Goal: Task Accomplishment & Management: Complete application form

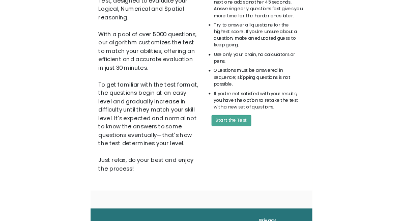
scroll to position [169, 0]
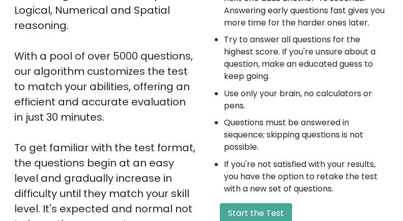
scroll to position [254, 0]
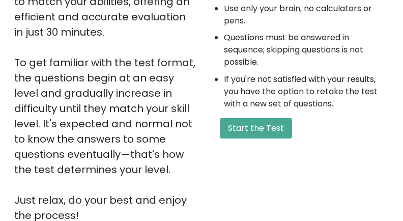
click at [243, 117] on div "A few things before you start: The test has 40 questions and needs to be finish…" at bounding box center [297, 36] width 193 height 372
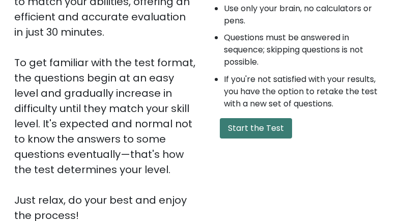
click at [255, 129] on button "Start the Test" at bounding box center [256, 128] width 72 height 20
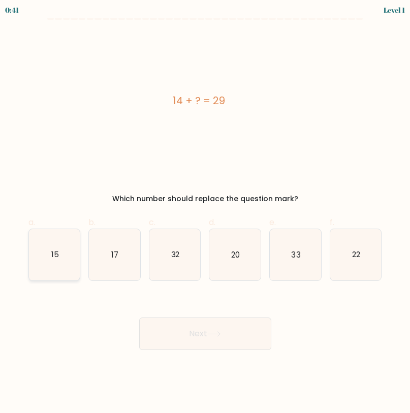
click at [55, 220] on text "15" at bounding box center [55, 254] width 8 height 11
click at [205, 214] on input "a. 15" at bounding box center [205, 210] width 1 height 7
radio input "true"
click at [230, 220] on button "Next" at bounding box center [205, 334] width 132 height 33
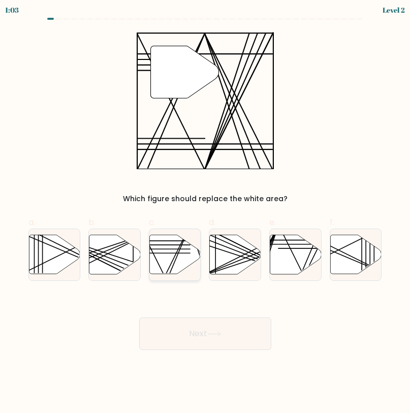
click at [189, 220] on icon at bounding box center [175, 254] width 51 height 39
click at [205, 214] on input "c." at bounding box center [205, 210] width 1 height 7
radio input "true"
click at [202, 220] on button "Next" at bounding box center [205, 334] width 132 height 33
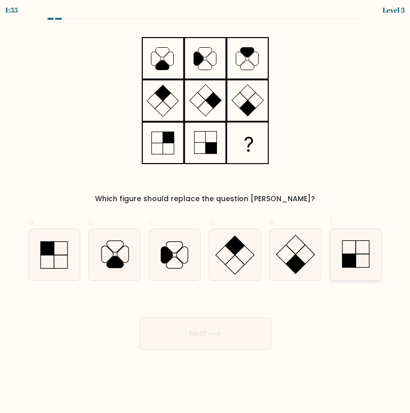
click at [350, 220] on icon at bounding box center [356, 254] width 51 height 51
click at [206, 214] on input "f." at bounding box center [205, 210] width 1 height 7
radio input "true"
click at [200, 220] on button "Next" at bounding box center [205, 334] width 132 height 33
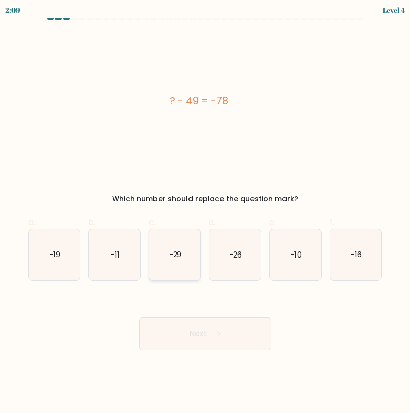
click at [172, 220] on icon "-29" at bounding box center [175, 254] width 51 height 51
click at [205, 214] on input "c. -29" at bounding box center [205, 210] width 1 height 7
radio input "true"
click at [202, 220] on button "Next" at bounding box center [205, 334] width 132 height 33
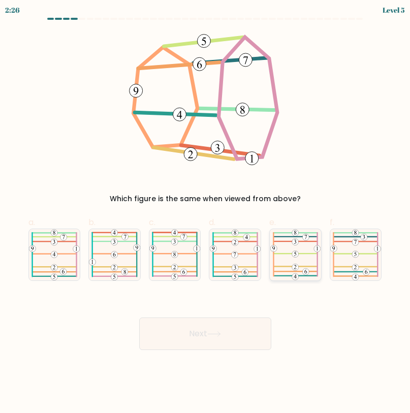
click at [296, 220] on 688 at bounding box center [295, 267] width 7 height 7
click at [206, 214] on input "e." at bounding box center [205, 210] width 1 height 7
radio input "true"
click at [235, 220] on button "Next" at bounding box center [205, 334] width 132 height 33
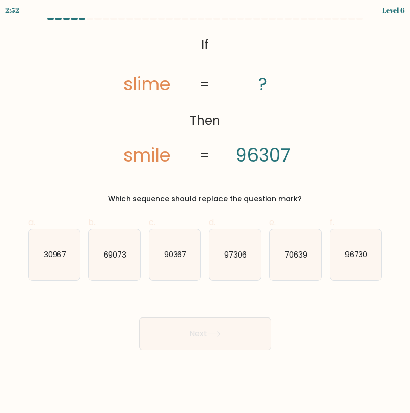
drag, startPoint x: 169, startPoint y: 265, endPoint x: 168, endPoint y: 287, distance: 21.9
click at [169, 220] on icon "90367" at bounding box center [175, 254] width 51 height 51
click at [205, 214] on input "c. 90367" at bounding box center [205, 210] width 1 height 7
radio input "true"
click at [173, 220] on button "Next" at bounding box center [205, 334] width 132 height 33
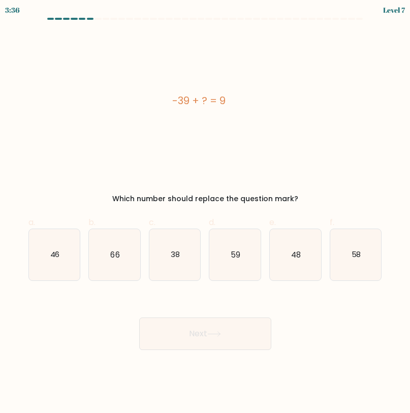
click at [165, 220] on div "Next" at bounding box center [205, 321] width 366 height 57
drag, startPoint x: 292, startPoint y: 254, endPoint x: 288, endPoint y: 258, distance: 5.4
click at [292, 220] on text "48" at bounding box center [296, 254] width 10 height 11
click at [206, 214] on input "e. 48" at bounding box center [205, 210] width 1 height 7
radio input "true"
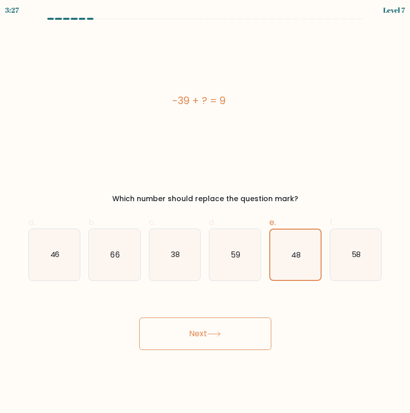
drag, startPoint x: 212, startPoint y: 355, endPoint x: 221, endPoint y: 338, distance: 20.0
click at [212, 220] on body "3:27 Level 7 a." at bounding box center [205, 206] width 410 height 413
click at [221, 220] on button "Next" at bounding box center [205, 334] width 132 height 33
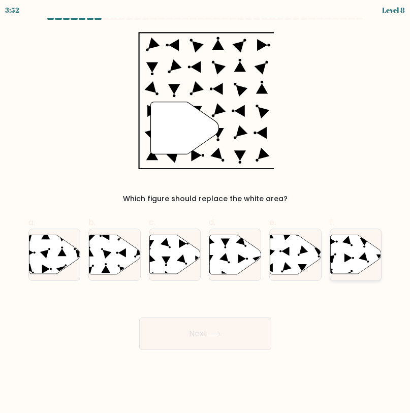
click at [348, 220] on icon at bounding box center [349, 258] width 8 height 9
click at [206, 214] on input "f." at bounding box center [205, 210] width 1 height 7
radio input "true"
click at [216, 220] on icon at bounding box center [214, 334] width 12 height 5
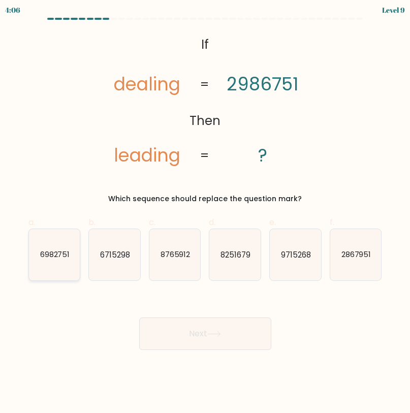
click at [54, 220] on icon "6982751" at bounding box center [54, 254] width 51 height 51
click at [205, 214] on input "a. 6982751" at bounding box center [205, 210] width 1 height 7
radio input "true"
click at [159, 220] on button "Next" at bounding box center [205, 334] width 132 height 33
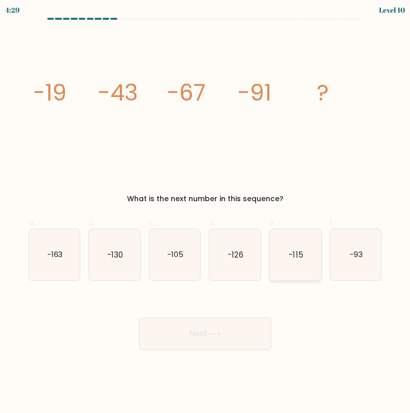
drag, startPoint x: 300, startPoint y: 262, endPoint x: 298, endPoint y: 269, distance: 6.9
click at [300, 220] on icon "-115" at bounding box center [295, 254] width 51 height 51
click at [206, 214] on input "e. -115" at bounding box center [205, 210] width 1 height 7
radio input "true"
click at [229, 220] on button "Next" at bounding box center [205, 334] width 132 height 33
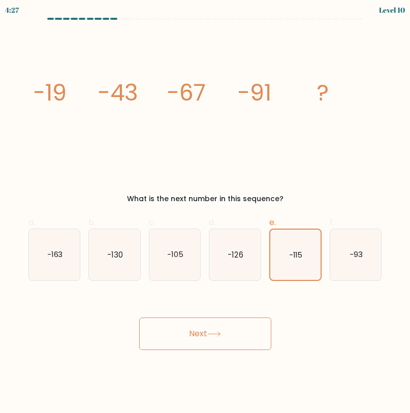
click at [192, 220] on button "Next" at bounding box center [205, 334] width 132 height 33
click at [232, 220] on button "Next" at bounding box center [205, 334] width 132 height 33
click at [302, 220] on icon "-115" at bounding box center [296, 255] width 50 height 50
click at [206, 214] on input "e. -115" at bounding box center [205, 210] width 1 height 7
drag, startPoint x: 232, startPoint y: 329, endPoint x: 219, endPoint y: 331, distance: 13.5
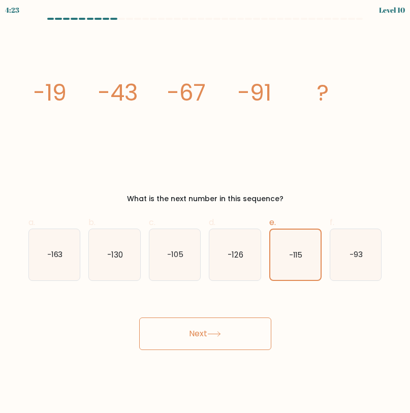
click at [232, 220] on button "Next" at bounding box center [205, 334] width 132 height 33
click at [211, 220] on icon at bounding box center [214, 335] width 14 height 6
click at [195, 220] on button "Next" at bounding box center [205, 334] width 132 height 33
drag, startPoint x: 195, startPoint y: 337, endPoint x: 213, endPoint y: 292, distance: 48.0
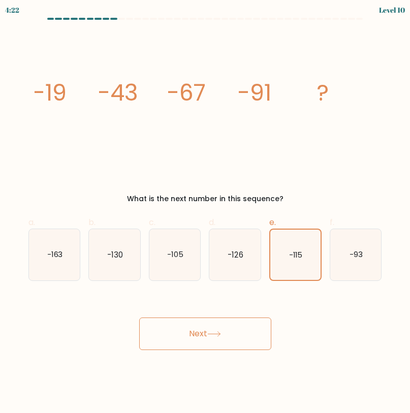
click at [195, 220] on button "Next" at bounding box center [205, 334] width 132 height 33
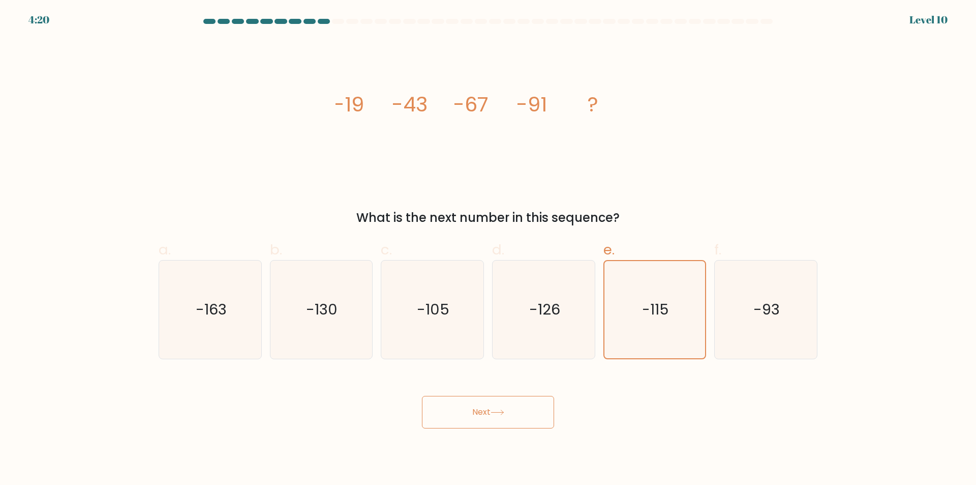
drag, startPoint x: 503, startPoint y: 422, endPoint x: 505, endPoint y: 409, distance: 12.9
click at [410, 220] on button "Next" at bounding box center [488, 412] width 132 height 33
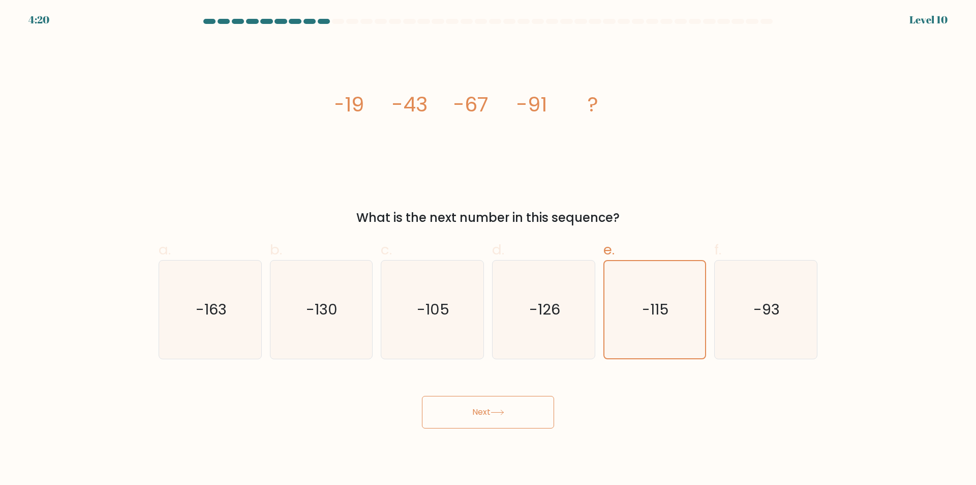
click at [410, 220] on button "Next" at bounding box center [488, 412] width 132 height 33
click at [410, 220] on body "4:19 Level 10" at bounding box center [488, 242] width 976 height 485
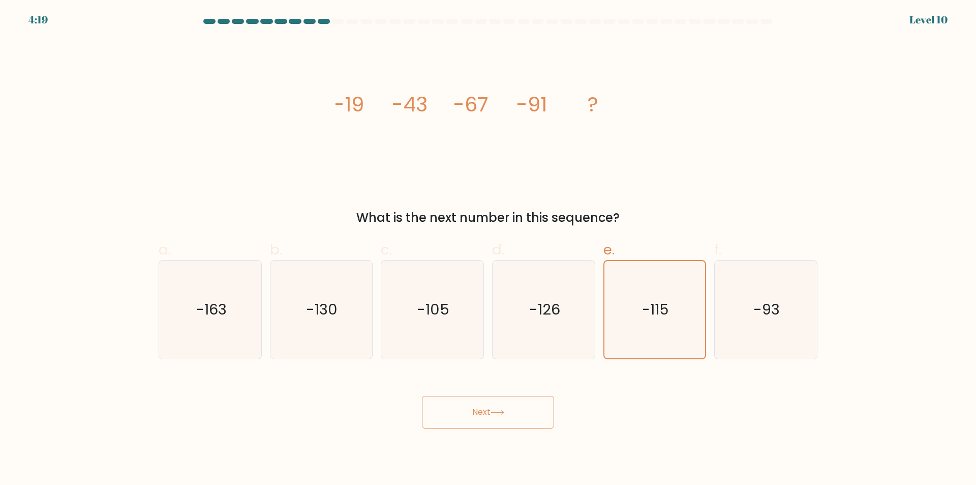
click at [410, 220] on button "Next" at bounding box center [488, 412] width 132 height 33
drag, startPoint x: 465, startPoint y: 414, endPoint x: 531, endPoint y: 342, distance: 97.5
click at [410, 220] on button "Next" at bounding box center [488, 412] width 132 height 33
click at [410, 220] on icon "-126" at bounding box center [544, 309] width 98 height 98
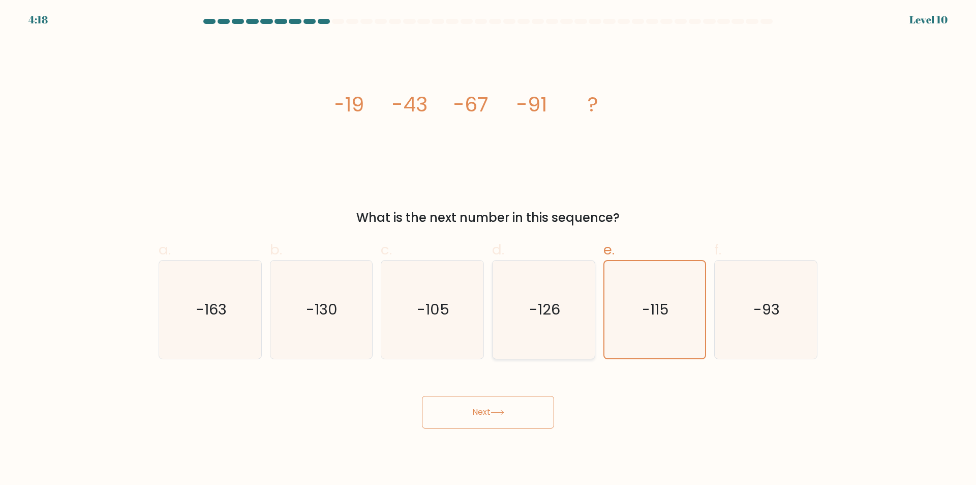
click at [410, 220] on input "d. -126" at bounding box center [488, 246] width 1 height 7
radio input "true"
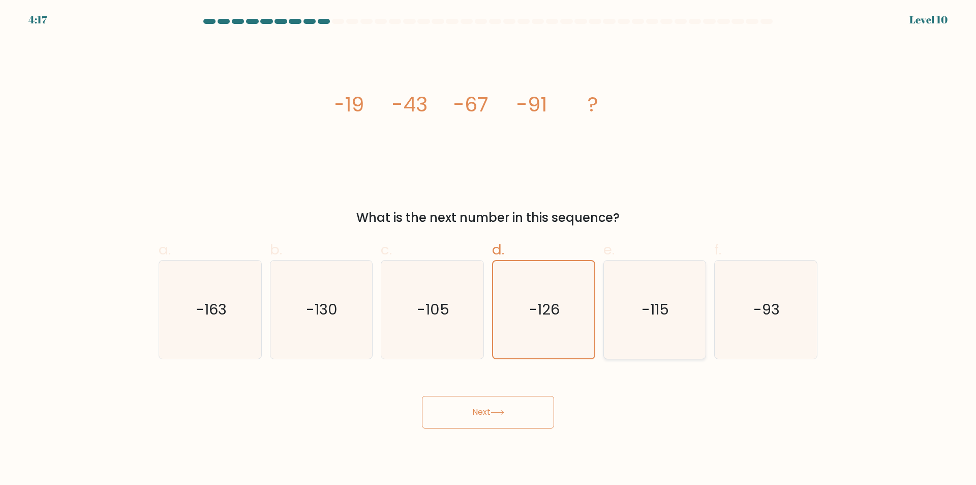
click at [410, 220] on icon "-115" at bounding box center [655, 309] width 98 height 98
click at [410, 220] on input "e. -115" at bounding box center [488, 246] width 1 height 7
radio input "true"
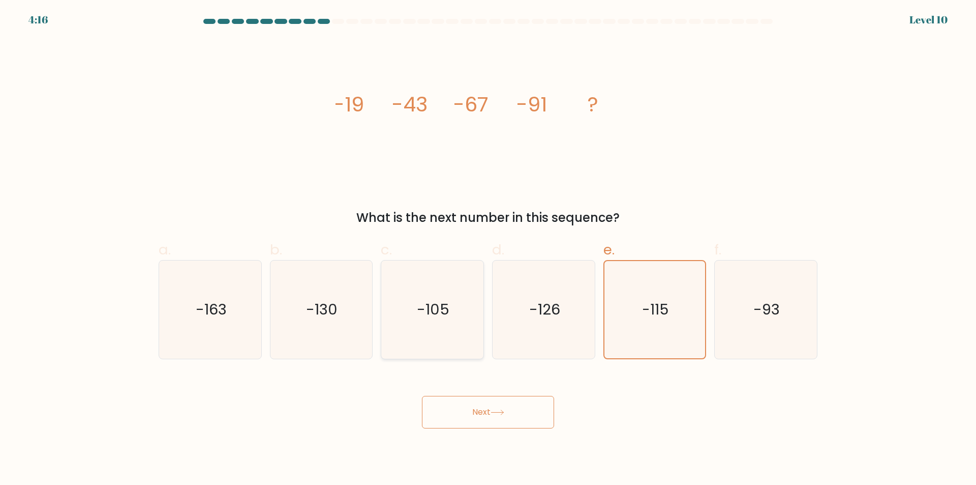
click at [384, 220] on icon "-105" at bounding box center [432, 309] width 98 height 98
click at [410, 220] on input "c. -105" at bounding box center [488, 246] width 1 height 7
radio input "true"
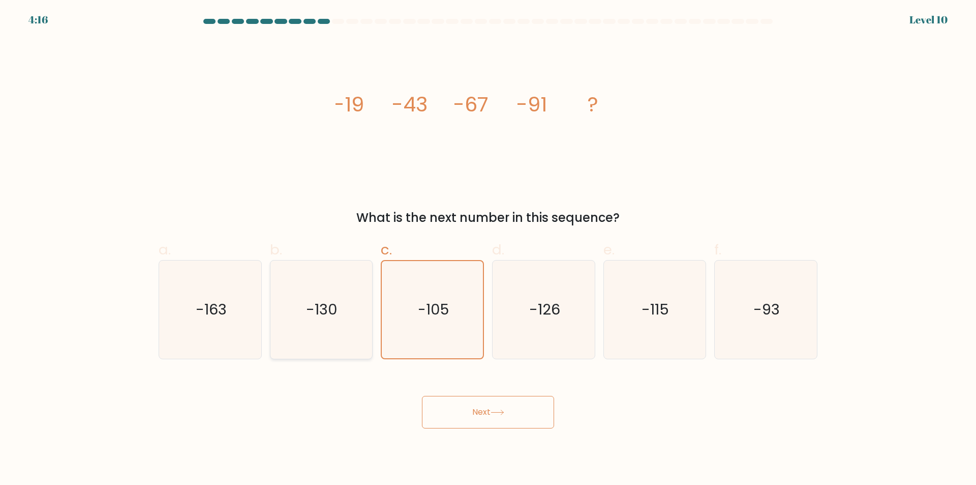
click at [296, 220] on icon "-130" at bounding box center [321, 309] width 98 height 98
click at [410, 220] on input "b. -130" at bounding box center [488, 246] width 1 height 7
radio input "true"
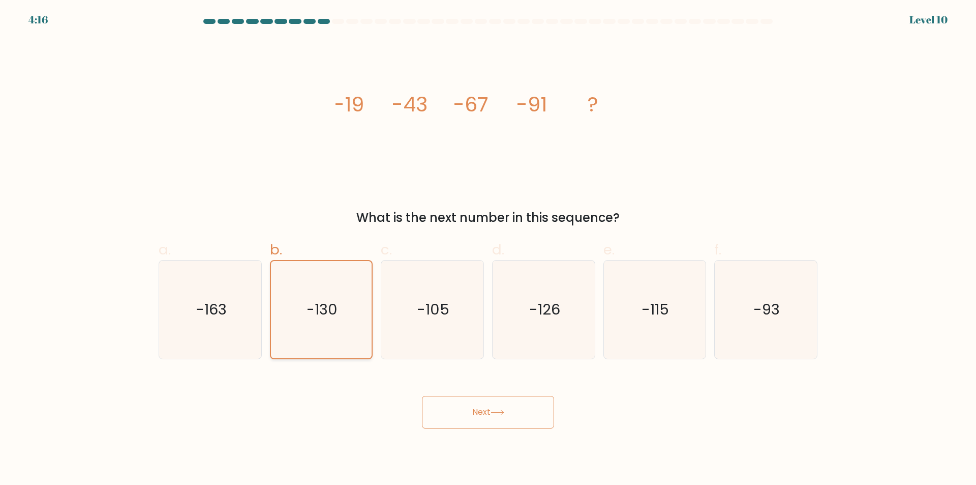
drag, startPoint x: 224, startPoint y: 311, endPoint x: 315, endPoint y: 308, distance: 90.6
click at [224, 220] on text "-163" at bounding box center [211, 310] width 31 height 20
click at [410, 220] on input "a. -163" at bounding box center [488, 246] width 1 height 7
radio input "true"
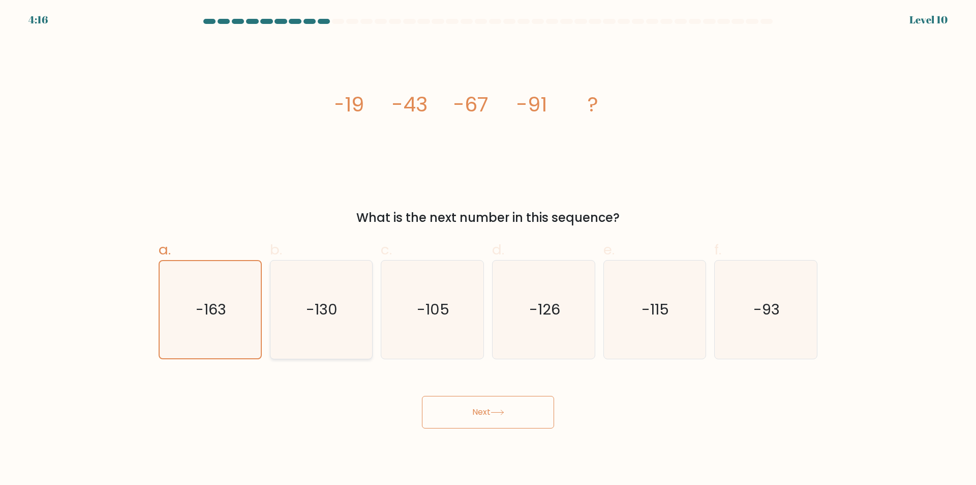
click at [316, 220] on text "-130" at bounding box center [323, 310] width 32 height 20
click at [410, 220] on input "b. -130" at bounding box center [488, 246] width 1 height 7
radio input "true"
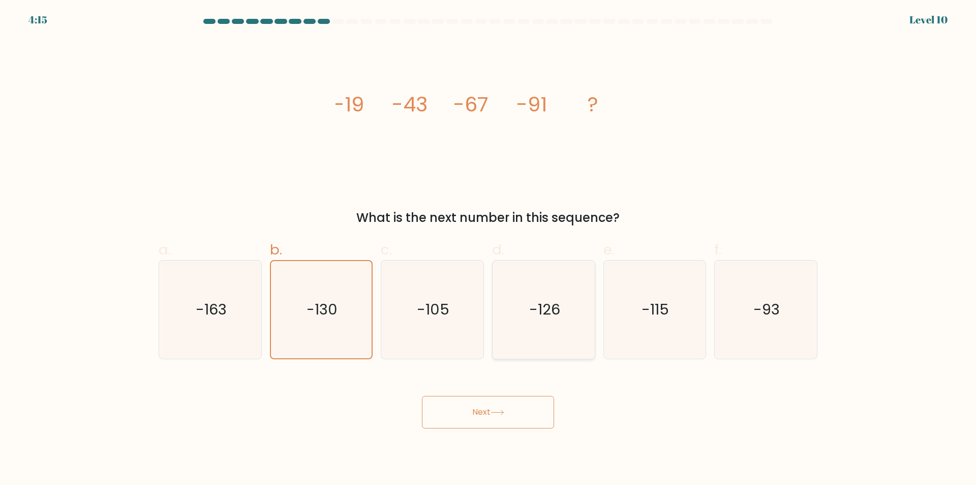
drag, startPoint x: 400, startPoint y: 306, endPoint x: 494, endPoint y: 306, distance: 94.1
click at [404, 220] on icon "-105" at bounding box center [432, 309] width 98 height 98
click at [410, 220] on input "c. -105" at bounding box center [488, 246] width 1 height 7
radio input "true"
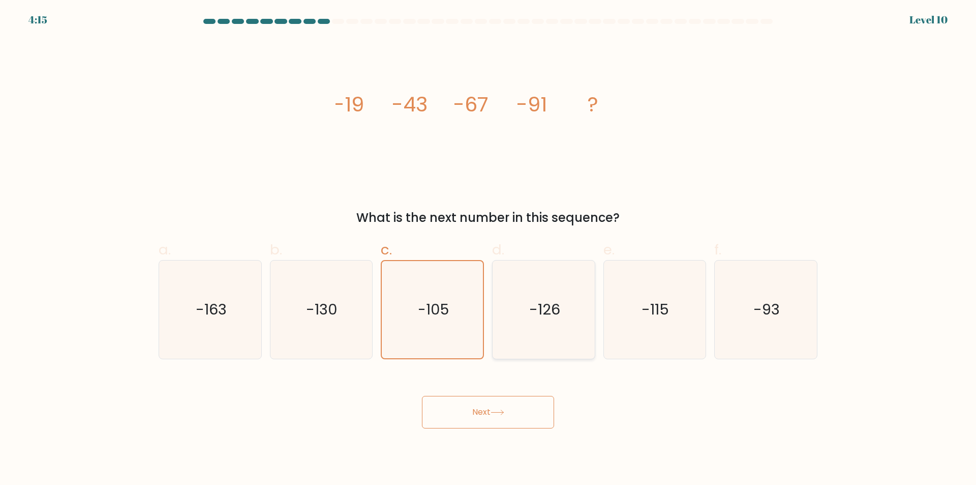
drag, startPoint x: 494, startPoint y: 306, endPoint x: 526, endPoint y: 305, distance: 31.6
click at [410, 220] on icon "-126" at bounding box center [544, 309] width 98 height 98
click at [410, 220] on input "d. -126" at bounding box center [488, 246] width 1 height 7
radio input "true"
drag, startPoint x: 573, startPoint y: 303, endPoint x: 619, endPoint y: 302, distance: 45.8
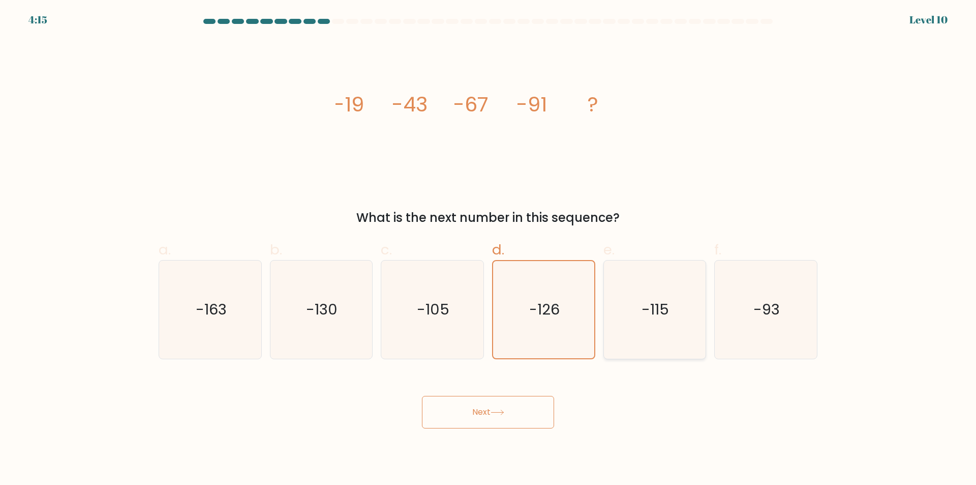
click at [410, 220] on icon "-126" at bounding box center [543, 309] width 97 height 97
click at [410, 220] on input "d. -126" at bounding box center [488, 246] width 1 height 7
click at [410, 220] on icon "-115" at bounding box center [655, 309] width 98 height 98
click at [410, 220] on input "e. -115" at bounding box center [488, 246] width 1 height 7
radio input "true"
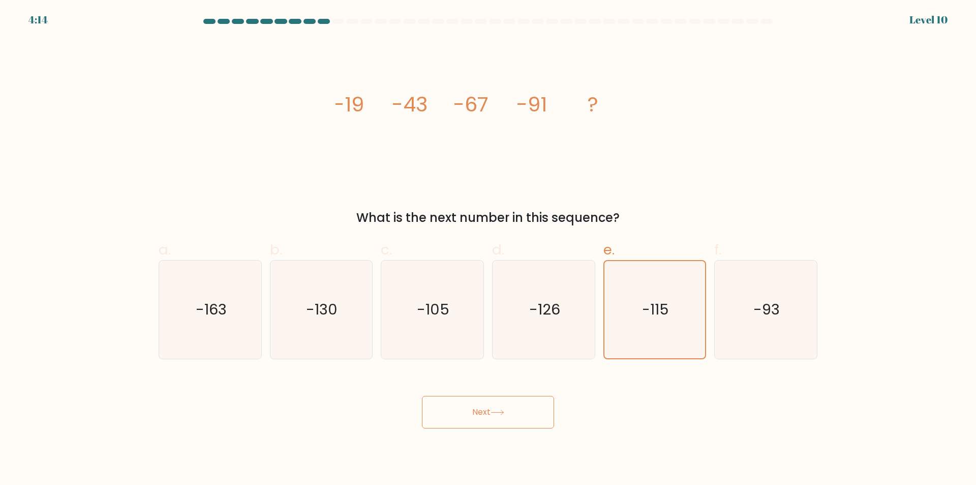
click at [410, 220] on button "Next" at bounding box center [488, 412] width 132 height 33
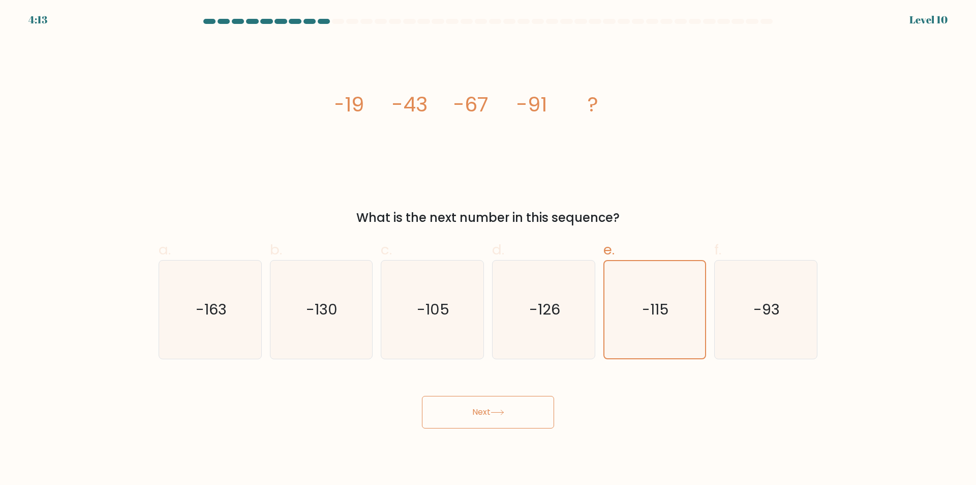
drag, startPoint x: 534, startPoint y: 403, endPoint x: 568, endPoint y: 376, distance: 42.3
click at [410, 220] on button "Next" at bounding box center [488, 412] width 132 height 33
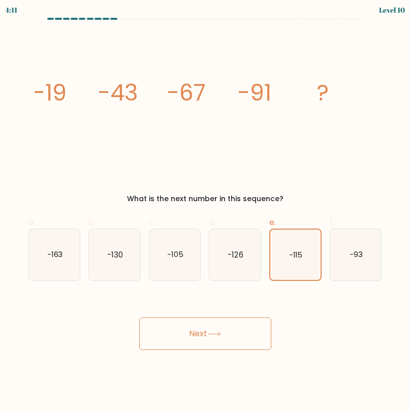
click at [186, 220] on button "Next" at bounding box center [205, 334] width 132 height 33
drag, startPoint x: 186, startPoint y: 336, endPoint x: 41, endPoint y: 41, distance: 328.6
click at [181, 220] on div "Next" at bounding box center [205, 321] width 366 height 57
click at [201, 220] on button "Next" at bounding box center [205, 334] width 132 height 33
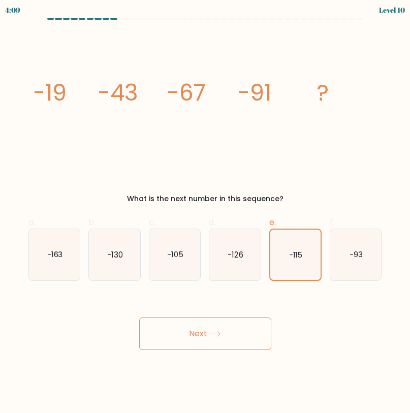
click at [202, 220] on button "Next" at bounding box center [205, 334] width 132 height 33
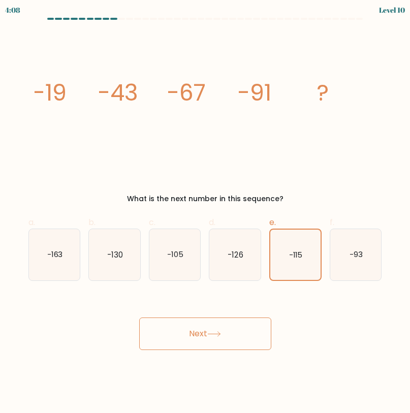
click at [202, 220] on button "Next" at bounding box center [205, 334] width 132 height 33
drag, startPoint x: 216, startPoint y: 350, endPoint x: 216, endPoint y: 342, distance: 8.1
click at [216, 220] on body "4:05 Level 10" at bounding box center [205, 206] width 410 height 413
click at [216, 220] on button "Next" at bounding box center [205, 334] width 132 height 33
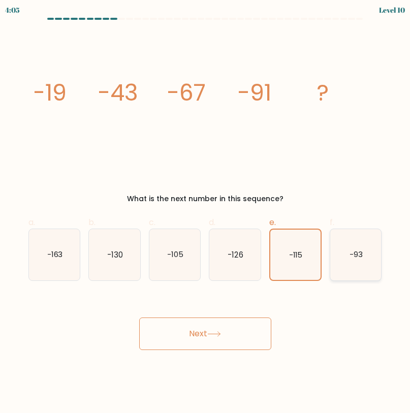
drag, startPoint x: 216, startPoint y: 343, endPoint x: 340, endPoint y: 277, distance: 139.9
click at [220, 220] on button "Next" at bounding box center [205, 334] width 132 height 33
click at [374, 220] on icon "-93" at bounding box center [356, 254] width 51 height 51
click at [206, 214] on input "f. -93" at bounding box center [205, 210] width 1 height 7
radio input "true"
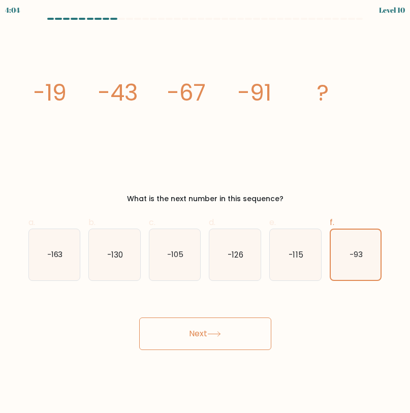
click at [237, 220] on button "Next" at bounding box center [205, 334] width 132 height 33
drag, startPoint x: 293, startPoint y: 262, endPoint x: 274, endPoint y: 275, distance: 23.4
click at [291, 220] on icon "-115" at bounding box center [295, 254] width 51 height 51
click at [206, 214] on input "e. -115" at bounding box center [205, 210] width 1 height 7
radio input "true"
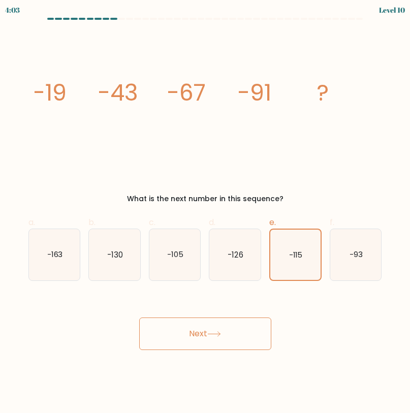
click at [221, 220] on body "4:03 Level 10" at bounding box center [205, 206] width 410 height 413
click at [220, 220] on button "Next" at bounding box center [205, 334] width 132 height 33
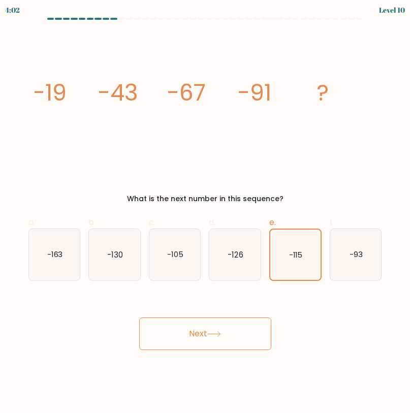
click at [220, 220] on button "Next" at bounding box center [205, 334] width 132 height 33
click at [221, 220] on button "Next" at bounding box center [205, 334] width 132 height 33
click at [222, 220] on button "Next" at bounding box center [205, 334] width 132 height 33
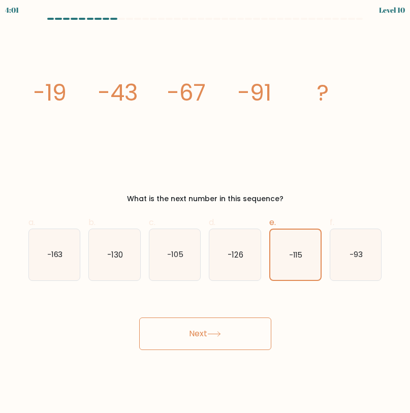
click at [220, 220] on button "Next" at bounding box center [205, 334] width 132 height 33
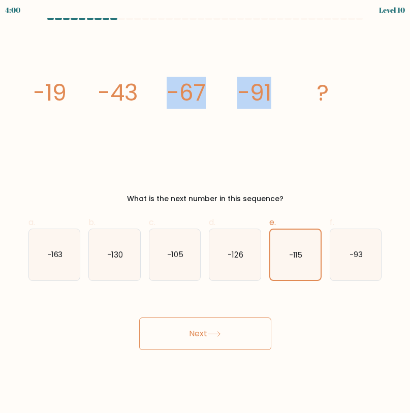
drag, startPoint x: 143, startPoint y: 94, endPoint x: 274, endPoint y: 93, distance: 130.7
click at [274, 93] on icon "image/svg+xml -19 -43 -67 -91 ?" at bounding box center [206, 100] width 342 height 137
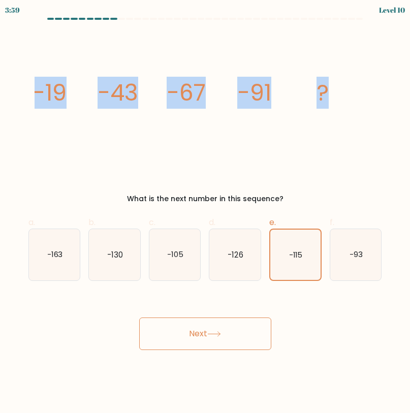
drag, startPoint x: 36, startPoint y: 98, endPoint x: 327, endPoint y: 102, distance: 291.4
click at [327, 102] on g "-19 -43 -67 -91 ?" at bounding box center [180, 93] width 296 height 32
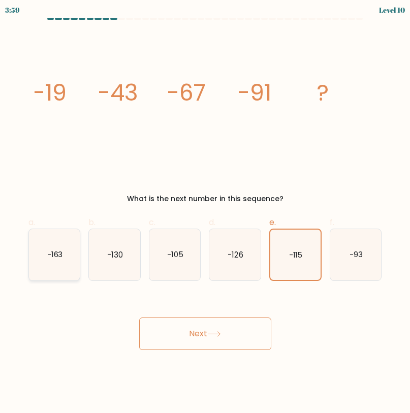
click at [67, 220] on icon "-163" at bounding box center [54, 254] width 51 height 51
click at [205, 214] on input "a. -163" at bounding box center [205, 210] width 1 height 7
radio input "true"
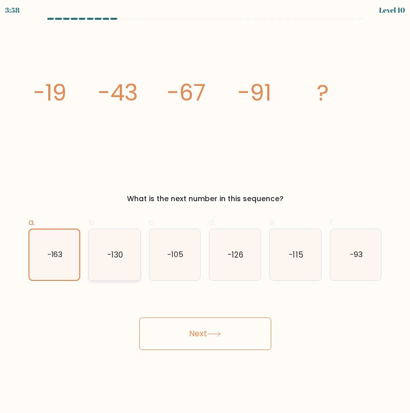
click at [129, 220] on icon "-130" at bounding box center [114, 254] width 51 height 51
click at [205, 214] on input "b. -130" at bounding box center [205, 210] width 1 height 7
radio input "true"
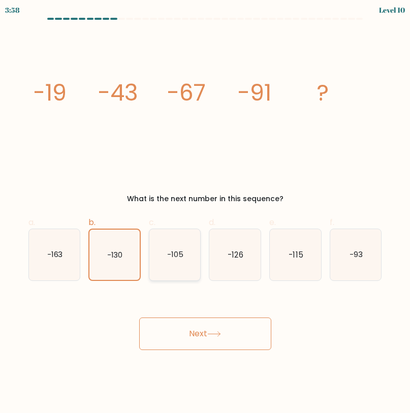
click at [183, 220] on icon "-105" at bounding box center [175, 254] width 51 height 51
click at [205, 214] on input "c. -105" at bounding box center [205, 210] width 1 height 7
radio input "true"
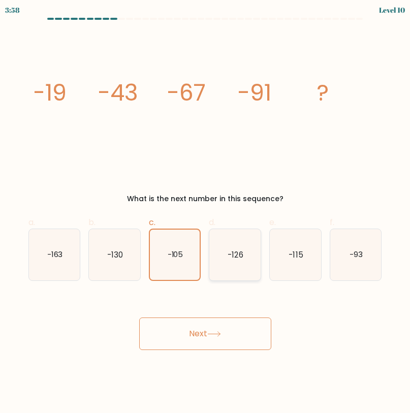
click at [240, 220] on text "-126" at bounding box center [235, 254] width 15 height 11
click at [206, 214] on input "d. -126" at bounding box center [205, 210] width 1 height 7
radio input "true"
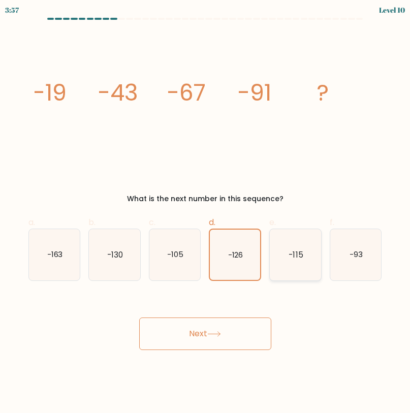
drag, startPoint x: 276, startPoint y: 251, endPoint x: 287, endPoint y: 248, distance: 11.6
click at [277, 220] on icon "-115" at bounding box center [295, 254] width 51 height 51
click at [206, 214] on input "e. -115" at bounding box center [205, 210] width 1 height 7
radio input "true"
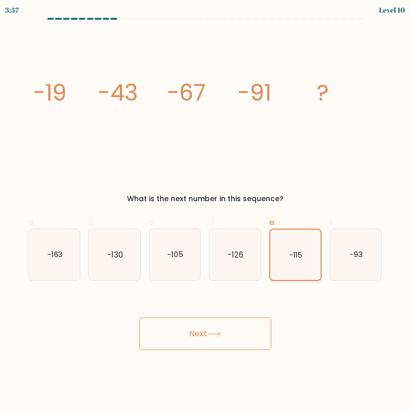
click at [287, 220] on icon "-115" at bounding box center [296, 255] width 50 height 50
click at [206, 214] on input "e. -115" at bounding box center [205, 210] width 1 height 7
click at [247, 220] on div "Next" at bounding box center [205, 321] width 366 height 57
click at [247, 220] on button "Next" at bounding box center [205, 334] width 132 height 33
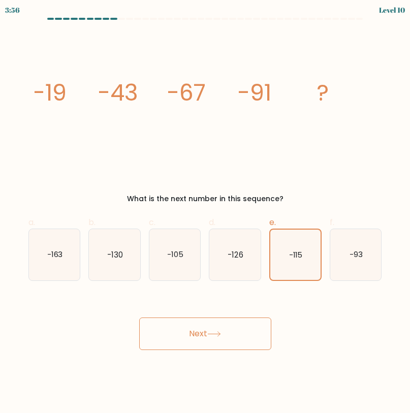
click at [247, 220] on button "Next" at bounding box center [205, 334] width 132 height 33
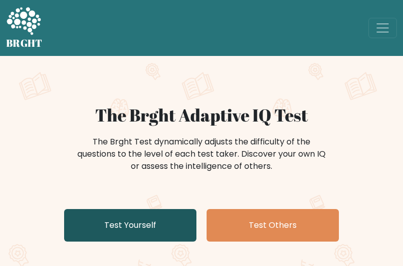
click at [137, 213] on link "Test Yourself" at bounding box center [130, 225] width 132 height 33
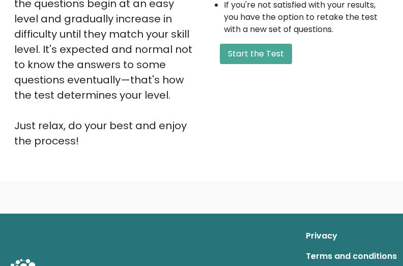
scroll to position [339, 0]
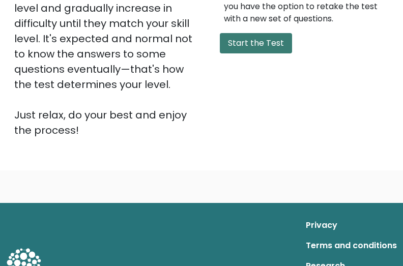
click at [263, 46] on button "Start the Test" at bounding box center [256, 43] width 72 height 20
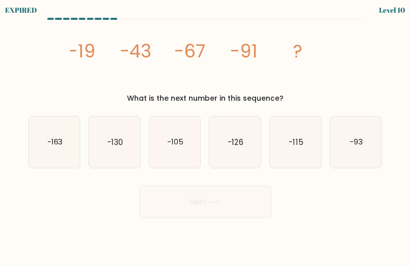
click at [324, 60] on icon "image/svg+xml -19 -43 -67 -91 ?" at bounding box center [205, 58] width 270 height 68
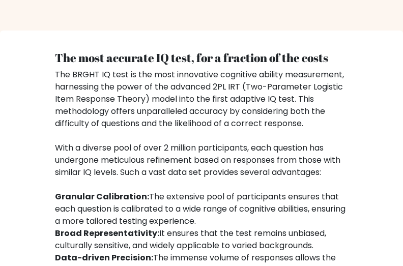
scroll to position [1526, 0]
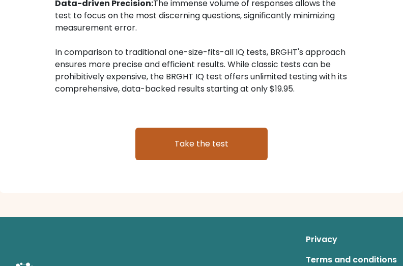
click at [181, 157] on link "Take the test" at bounding box center [201, 144] width 132 height 33
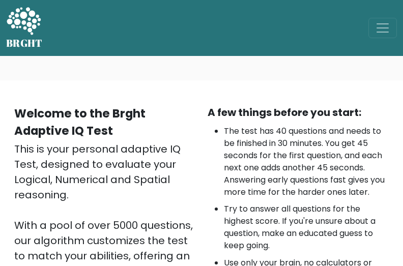
scroll to position [254, 0]
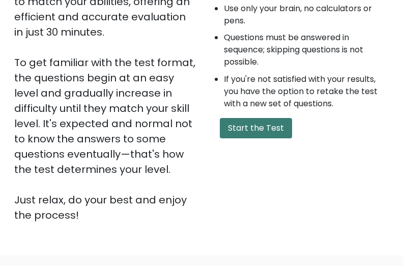
click at [226, 129] on button "Start the Test" at bounding box center [256, 128] width 72 height 20
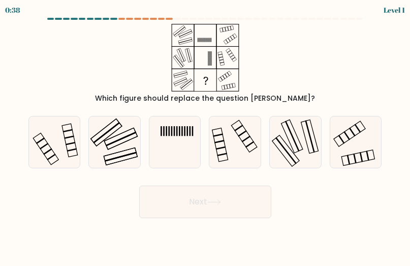
click at [21, 13] on div "0:38 Level 1" at bounding box center [205, 9] width 410 height 18
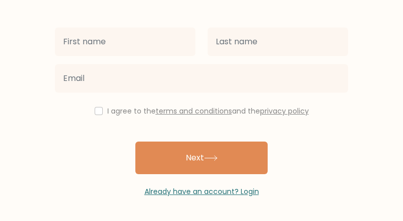
scroll to position [115, 0]
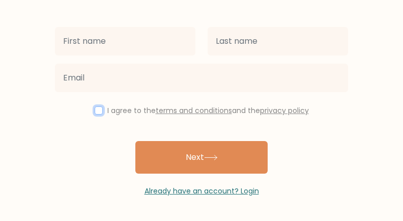
click at [97, 109] on input "checkbox" at bounding box center [99, 110] width 8 height 8
checkbox input "true"
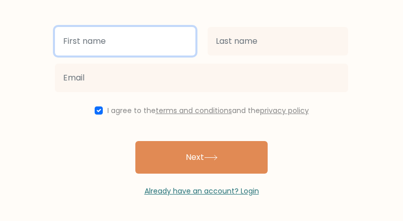
click at [132, 42] on input "text" at bounding box center [125, 41] width 140 height 28
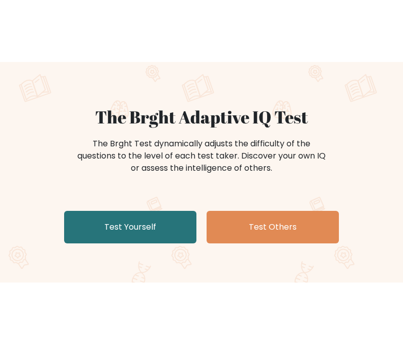
scroll to position [85, 0]
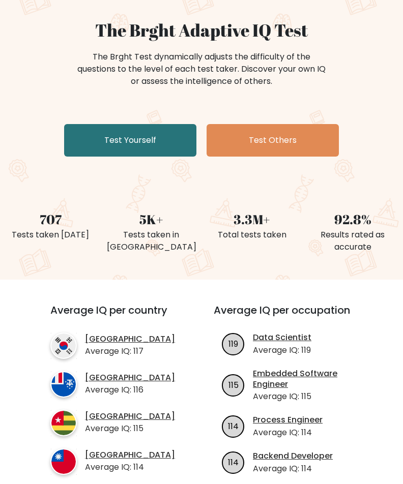
drag, startPoint x: 343, startPoint y: 130, endPoint x: 343, endPoint y: 121, distance: 9.2
click at [346, 106] on div "The Brght Adaptive IQ Test The Brght Test dynamically adjusts the difficulty of…" at bounding box center [201, 90] width 403 height 141
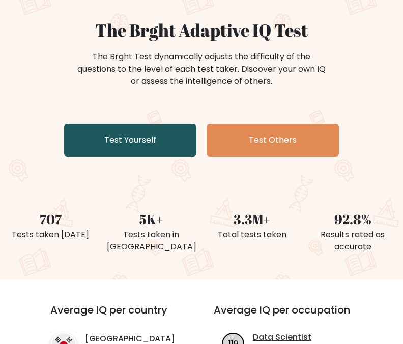
click at [157, 147] on link "Test Yourself" at bounding box center [130, 140] width 132 height 33
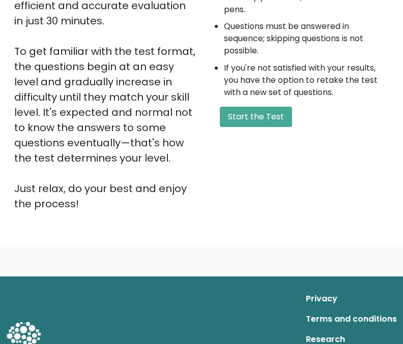
scroll to position [320, 0]
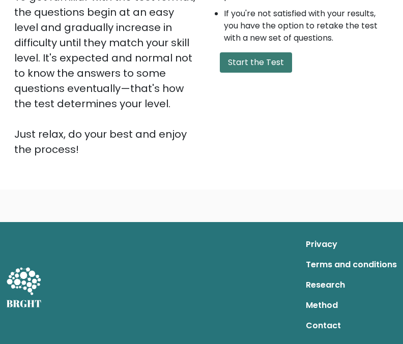
click at [264, 72] on button "Start the Test" at bounding box center [256, 62] width 72 height 20
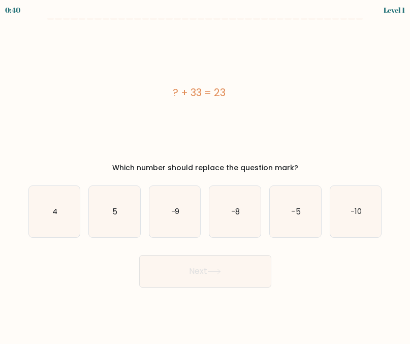
click at [324, 199] on div "e. -5" at bounding box center [295, 212] width 61 height 52
click at [341, 201] on icon "-10" at bounding box center [356, 211] width 51 height 51
click at [206, 175] on input "f. -10" at bounding box center [205, 173] width 1 height 3
radio input "true"
click at [173, 275] on button "Next" at bounding box center [205, 271] width 132 height 33
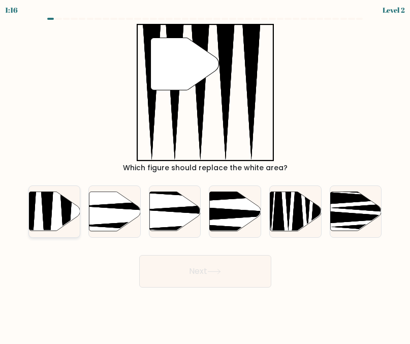
click at [58, 212] on icon at bounding box center [54, 211] width 51 height 39
click at [205, 175] on input "a." at bounding box center [205, 173] width 1 height 3
radio input "true"
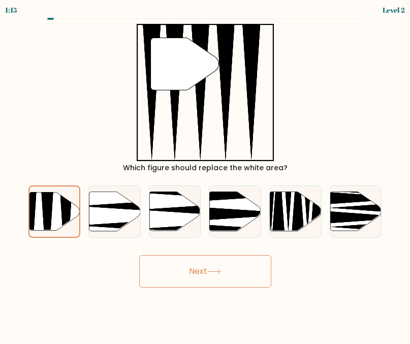
click at [206, 272] on button "Next" at bounding box center [205, 271] width 132 height 33
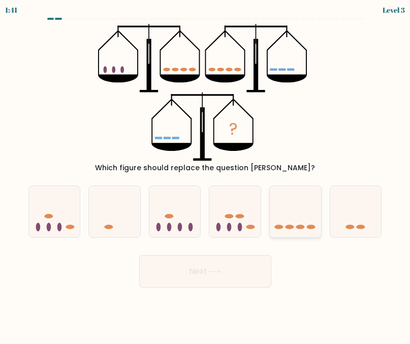
click at [292, 210] on icon at bounding box center [295, 212] width 51 height 42
click at [206, 175] on input "e." at bounding box center [205, 173] width 1 height 3
radio input "true"
click at [244, 262] on button "Next" at bounding box center [205, 271] width 132 height 33
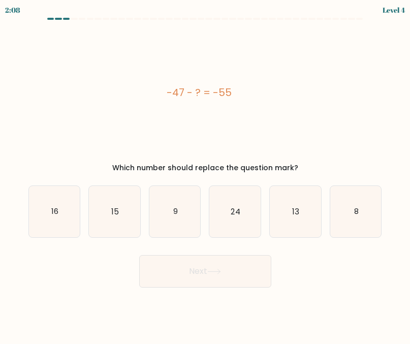
click at [388, 202] on div "a. 16 b. 15 c. 9 d. 24" at bounding box center [205, 207] width 366 height 61
click at [376, 207] on icon "8" at bounding box center [356, 211] width 51 height 51
click at [206, 175] on input "f. 8" at bounding box center [205, 173] width 1 height 3
radio input "true"
click at [222, 267] on button "Next" at bounding box center [205, 271] width 132 height 33
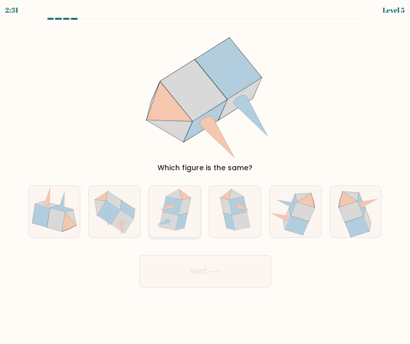
click at [168, 224] on icon at bounding box center [168, 221] width 19 height 18
click at [205, 175] on input "c." at bounding box center [205, 173] width 1 height 3
radio input "true"
click at [181, 267] on button "Next" at bounding box center [205, 271] width 132 height 33
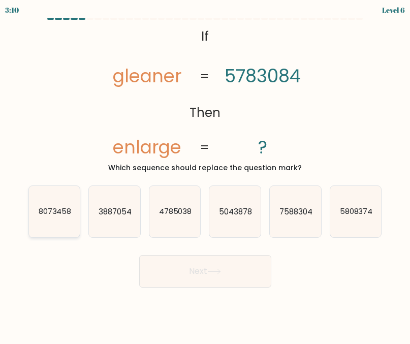
click at [58, 215] on text "8073458" at bounding box center [54, 211] width 33 height 11
click at [205, 175] on input "a. 8073458" at bounding box center [205, 173] width 1 height 3
radio input "true"
click at [161, 277] on button "Next" at bounding box center [205, 271] width 132 height 33
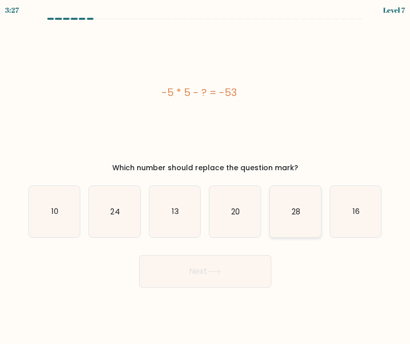
click at [310, 209] on icon "28" at bounding box center [295, 211] width 51 height 51
click at [206, 175] on input "e. 28" at bounding box center [205, 173] width 1 height 3
radio input "true"
click at [189, 271] on button "Next" at bounding box center [205, 271] width 132 height 33
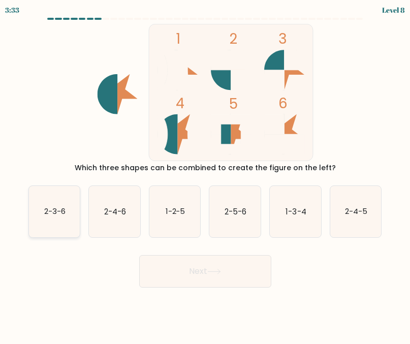
click at [58, 214] on text "2-3-6" at bounding box center [54, 211] width 21 height 11
click at [205, 175] on input "a. 2-3-6" at bounding box center [205, 173] width 1 height 3
radio input "true"
click at [216, 274] on icon at bounding box center [214, 272] width 14 height 6
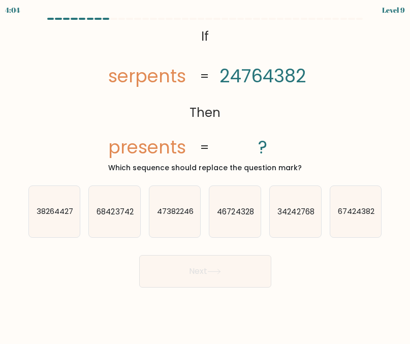
drag, startPoint x: 340, startPoint y: 223, endPoint x: 321, endPoint y: 236, distance: 22.7
click at [340, 223] on icon "67424382" at bounding box center [356, 211] width 51 height 51
click at [206, 175] on input "f. 67424382" at bounding box center [205, 173] width 1 height 3
radio input "true"
click at [236, 258] on button "Next" at bounding box center [205, 271] width 132 height 33
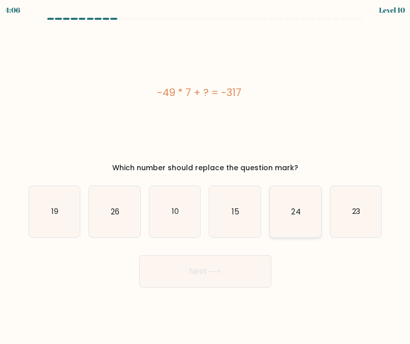
click at [293, 213] on text "24" at bounding box center [295, 211] width 9 height 11
click at [206, 175] on input "e. 24" at bounding box center [205, 173] width 1 height 3
radio input "true"
click at [293, 213] on text "24" at bounding box center [295, 212] width 9 height 10
click at [206, 175] on input "e. 24" at bounding box center [205, 173] width 1 height 3
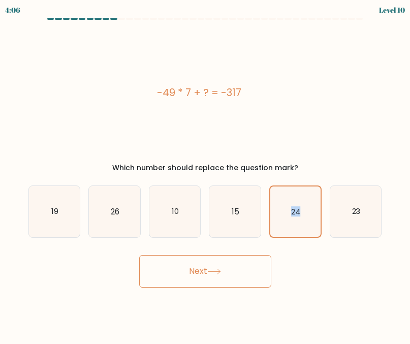
click at [226, 278] on button "Next" at bounding box center [205, 271] width 132 height 33
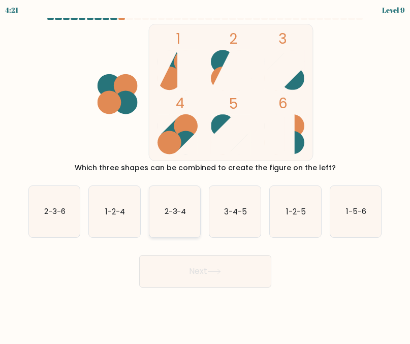
click at [172, 221] on icon "2-3-4" at bounding box center [175, 211] width 51 height 51
click at [205, 175] on input "c. 2-3-4" at bounding box center [205, 173] width 1 height 3
radio input "true"
click at [198, 255] on button "Next" at bounding box center [205, 271] width 132 height 33
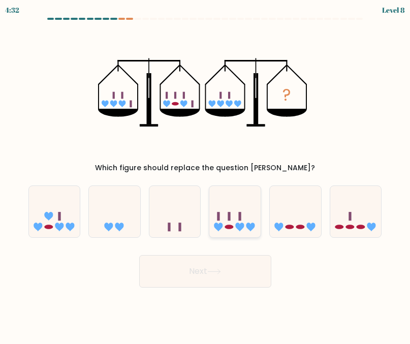
click at [243, 219] on icon at bounding box center [235, 212] width 51 height 42
click at [206, 175] on input "d." at bounding box center [205, 173] width 1 height 3
radio input "true"
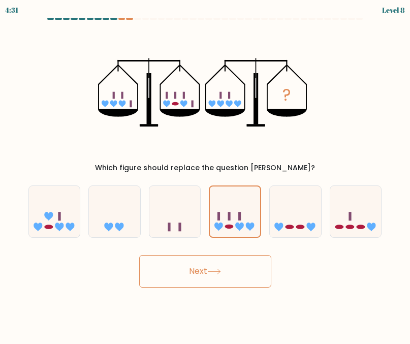
click at [242, 281] on button "Next" at bounding box center [205, 271] width 132 height 33
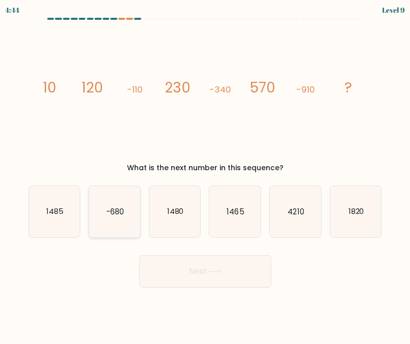
click at [112, 208] on text "-680" at bounding box center [115, 211] width 18 height 11
click at [205, 175] on input "b. -680" at bounding box center [205, 173] width 1 height 3
radio input "true"
click at [111, 215] on text "-680" at bounding box center [115, 212] width 18 height 10
click at [205, 175] on input "b. -680" at bounding box center [205, 173] width 1 height 3
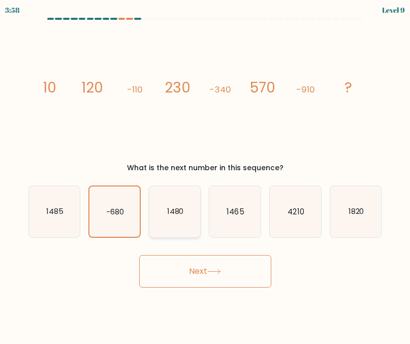
click at [185, 217] on icon "1480" at bounding box center [175, 211] width 51 height 51
click at [205, 175] on input "c. 1480" at bounding box center [205, 173] width 1 height 3
radio input "true"
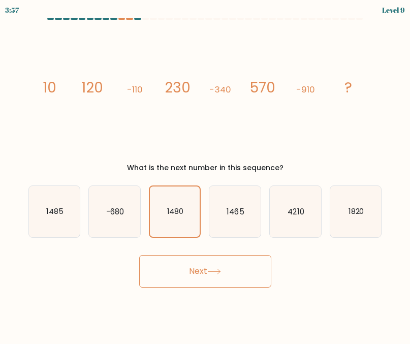
click at [201, 267] on button "Next" at bounding box center [205, 271] width 132 height 33
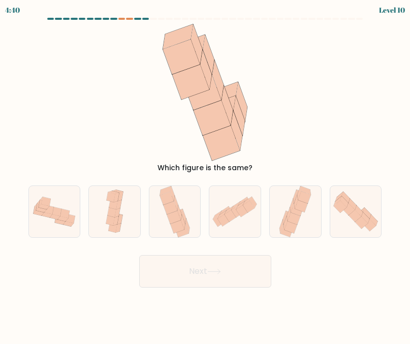
click at [225, 307] on body "4:40 Level 10" at bounding box center [205, 172] width 410 height 344
drag, startPoint x: 57, startPoint y: 218, endPoint x: 132, endPoint y: 236, distance: 77.1
click at [58, 218] on icon at bounding box center [54, 217] width 11 height 5
click at [205, 175] on input "a." at bounding box center [205, 173] width 1 height 3
radio input "true"
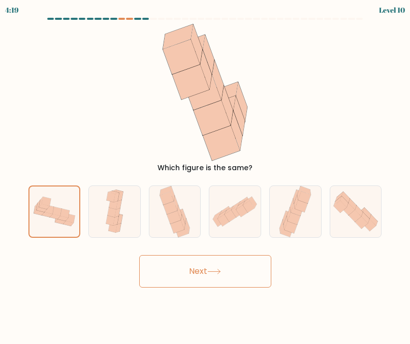
click at [223, 261] on button "Next" at bounding box center [205, 271] width 132 height 33
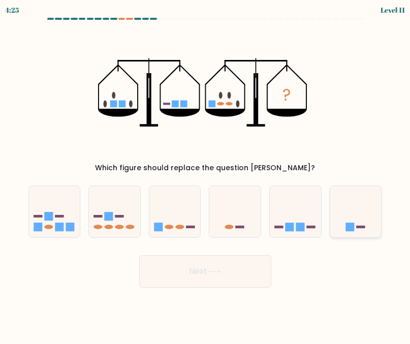
click at [362, 227] on rect at bounding box center [361, 227] width 9 height 3
click at [206, 175] on input "f." at bounding box center [205, 173] width 1 height 3
radio input "true"
click at [172, 264] on button "Next" at bounding box center [205, 271] width 132 height 33
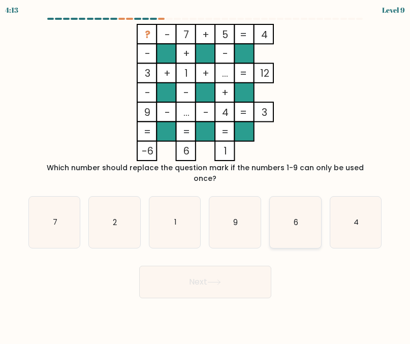
drag, startPoint x: 287, startPoint y: 202, endPoint x: 284, endPoint y: 215, distance: 13.6
click at [287, 202] on icon "6" at bounding box center [295, 222] width 51 height 51
click at [206, 175] on input "e. 6" at bounding box center [205, 173] width 1 height 3
radio input "true"
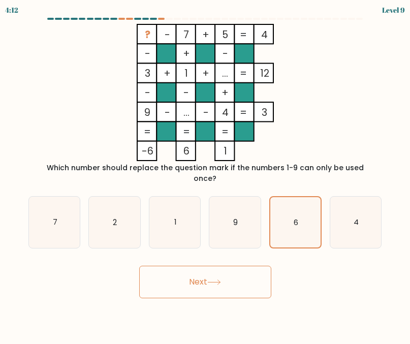
click at [185, 266] on button "Next" at bounding box center [205, 282] width 132 height 33
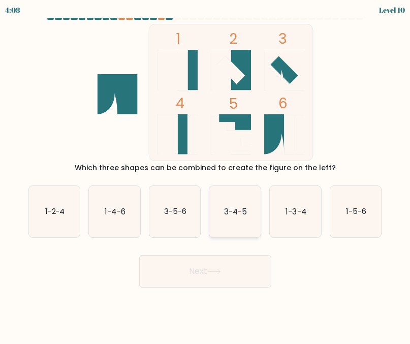
drag, startPoint x: 230, startPoint y: 226, endPoint x: 230, endPoint y: 233, distance: 7.1
click at [230, 226] on icon "3-4-5" at bounding box center [235, 211] width 51 height 51
click at [206, 175] on input "d. 3-4-5" at bounding box center [205, 173] width 1 height 3
radio input "true"
click at [231, 275] on button "Next" at bounding box center [205, 271] width 132 height 33
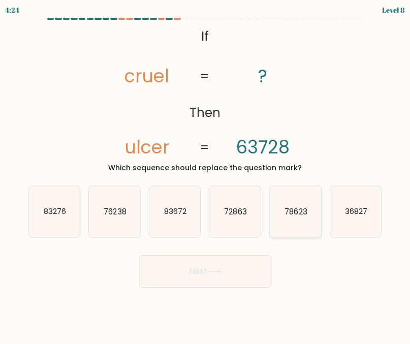
click at [303, 221] on icon "78623" at bounding box center [295, 211] width 51 height 51
click at [206, 175] on input "e. 78623" at bounding box center [205, 173] width 1 height 3
radio input "true"
click at [203, 266] on button "Next" at bounding box center [205, 271] width 132 height 33
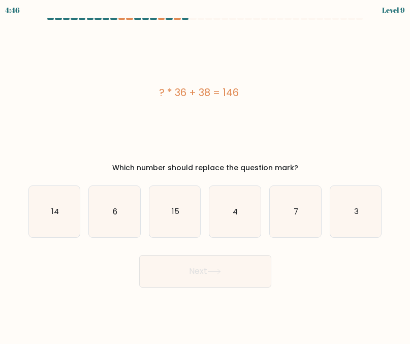
click at [388, 223] on div "a. 14 b. 6 c. 15 d. 4" at bounding box center [205, 207] width 366 height 61
click at [374, 211] on icon "3" at bounding box center [356, 211] width 51 height 51
click at [206, 175] on input "f. 3" at bounding box center [205, 173] width 1 height 3
radio input "true"
click at [202, 273] on button "Next" at bounding box center [205, 271] width 132 height 33
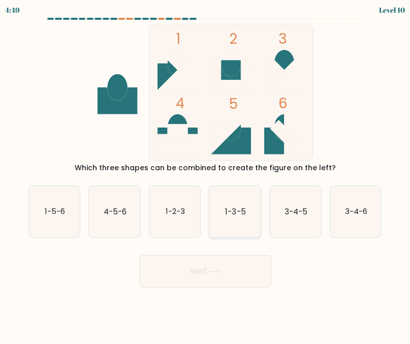
drag, startPoint x: 239, startPoint y: 201, endPoint x: 234, endPoint y: 218, distance: 16.9
click at [239, 201] on icon "1-3-5" at bounding box center [235, 211] width 51 height 51
click at [206, 175] on input "d. 1-3-5" at bounding box center [205, 173] width 1 height 3
radio input "true"
click at [217, 274] on icon at bounding box center [214, 272] width 14 height 6
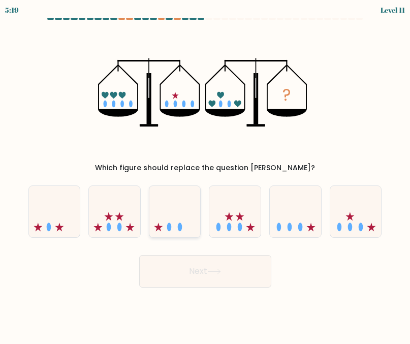
click at [161, 206] on icon at bounding box center [175, 212] width 51 height 42
click at [205, 175] on input "c." at bounding box center [205, 173] width 1 height 3
radio input "true"
click at [190, 283] on button "Next" at bounding box center [205, 271] width 132 height 33
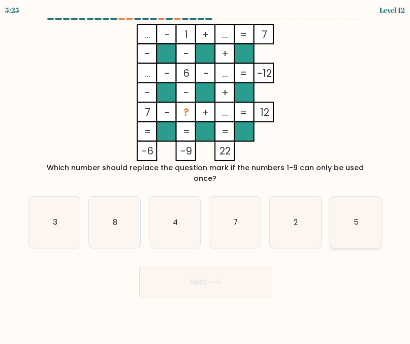
click at [373, 215] on icon "5" at bounding box center [356, 222] width 51 height 51
click at [206, 175] on input "f. 5" at bounding box center [205, 173] width 1 height 3
radio input "true"
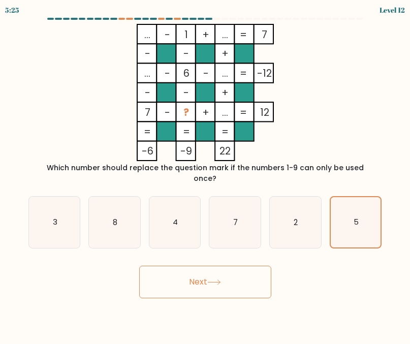
click at [261, 274] on button "Next" at bounding box center [205, 282] width 132 height 33
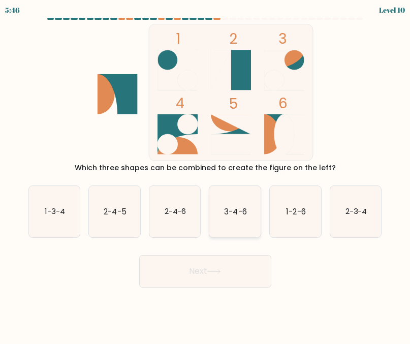
drag, startPoint x: 247, startPoint y: 214, endPoint x: 243, endPoint y: 236, distance: 22.8
click at [247, 214] on text "3-4-6" at bounding box center [236, 211] width 22 height 11
click at [206, 175] on input "d. 3-4-6" at bounding box center [205, 173] width 1 height 3
radio input "true"
click at [232, 284] on button "Next" at bounding box center [205, 271] width 132 height 33
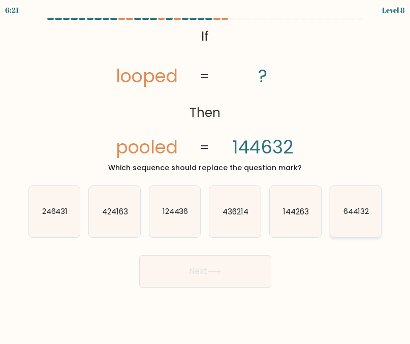
click at [351, 217] on icon "644132" at bounding box center [356, 211] width 51 height 51
click at [206, 175] on input "f. 644132" at bounding box center [205, 173] width 1 height 3
radio input "true"
click at [211, 261] on button "Next" at bounding box center [205, 271] width 132 height 33
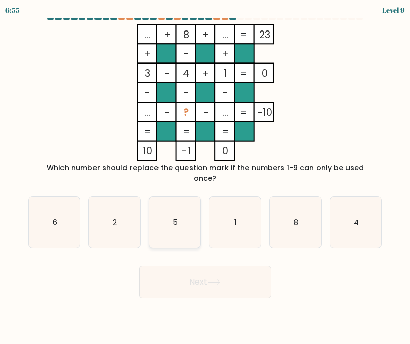
click at [173, 203] on icon "5" at bounding box center [175, 222] width 51 height 51
click at [205, 175] on input "c. 5" at bounding box center [205, 173] width 1 height 3
radio input "true"
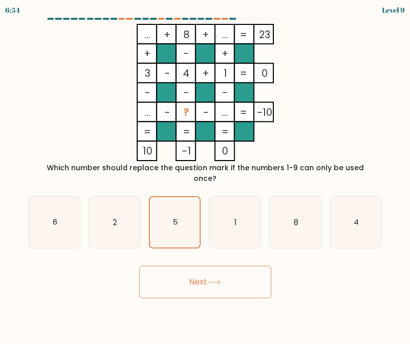
click at [195, 266] on button "Next" at bounding box center [205, 282] width 132 height 33
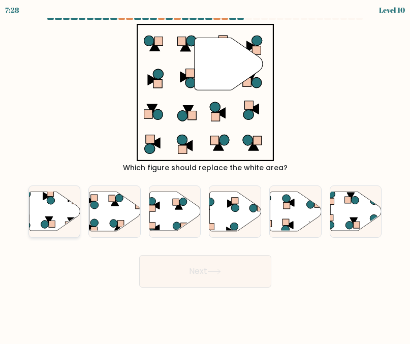
click at [57, 220] on icon at bounding box center [54, 211] width 51 height 39
click at [205, 175] on input "a." at bounding box center [205, 173] width 1 height 3
radio input "true"
click at [225, 274] on button "Next" at bounding box center [205, 271] width 132 height 33
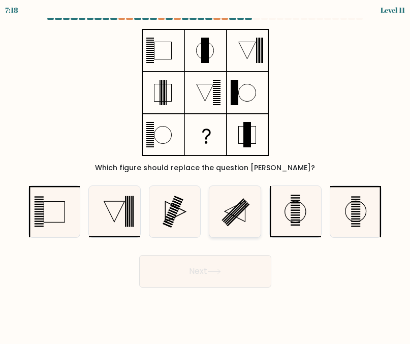
click at [231, 215] on rect at bounding box center [234, 211] width 22 height 22
click at [206, 175] on input "d." at bounding box center [205, 173] width 1 height 3
radio input "true"
click at [220, 274] on icon at bounding box center [214, 272] width 14 height 6
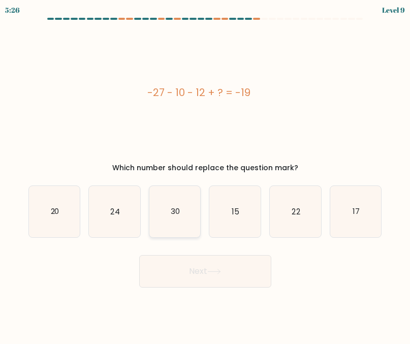
click at [191, 217] on icon "30" at bounding box center [175, 211] width 51 height 51
click at [205, 175] on input "c. 30" at bounding box center [205, 173] width 1 height 3
radio input "true"
click at [193, 259] on button "Next" at bounding box center [205, 271] width 132 height 33
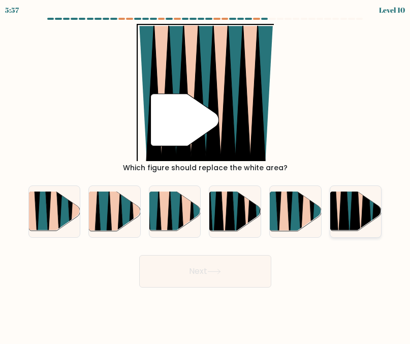
click at [373, 210] on icon at bounding box center [372, 192] width 11 height 102
click at [206, 175] on input "f." at bounding box center [205, 173] width 1 height 3
radio input "true"
click at [224, 274] on button "Next" at bounding box center [205, 271] width 132 height 33
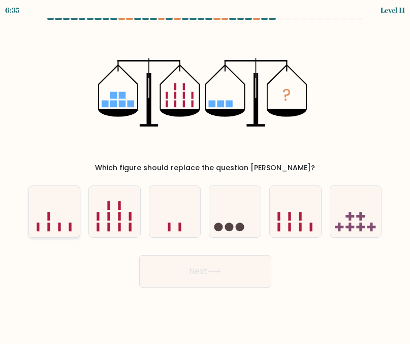
click at [73, 220] on icon at bounding box center [54, 212] width 51 height 42
click at [205, 175] on input "a." at bounding box center [205, 173] width 1 height 3
radio input "true"
click at [241, 276] on button "Next" at bounding box center [205, 271] width 132 height 33
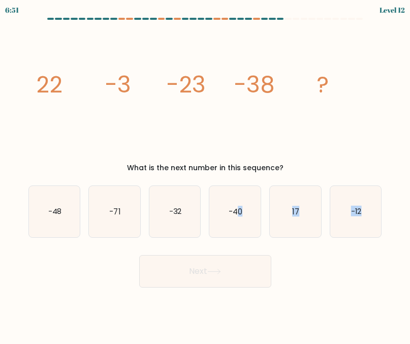
drag, startPoint x: 236, startPoint y: 225, endPoint x: 199, endPoint y: 253, distance: 46.8
click at [199, 253] on form at bounding box center [205, 153] width 410 height 270
click at [328, 258] on div "Next" at bounding box center [205, 269] width 366 height 38
click at [62, 223] on icon "-48" at bounding box center [54, 211] width 51 height 51
click at [205, 175] on input "a. -48" at bounding box center [205, 173] width 1 height 3
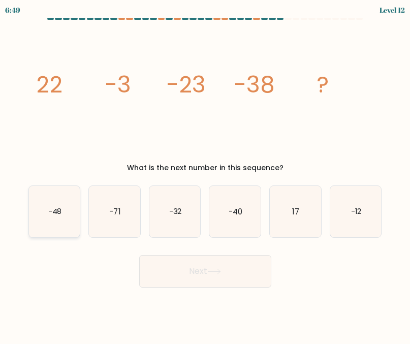
radio input "true"
click at [104, 225] on icon "-71" at bounding box center [114, 211] width 51 height 51
click at [205, 175] on input "b. -71" at bounding box center [205, 173] width 1 height 3
radio input "true"
click at [239, 279] on button "Next" at bounding box center [205, 271] width 132 height 33
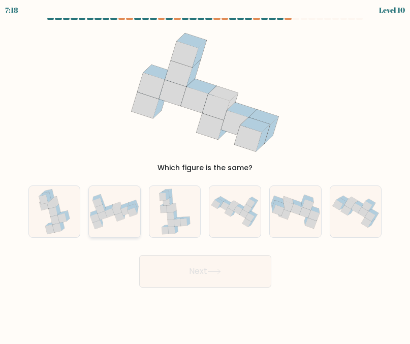
click at [109, 219] on icon at bounding box center [114, 212] width 51 height 36
click at [205, 175] on input "b." at bounding box center [205, 173] width 1 height 3
radio input "true"
click at [202, 273] on button "Next" at bounding box center [205, 271] width 132 height 33
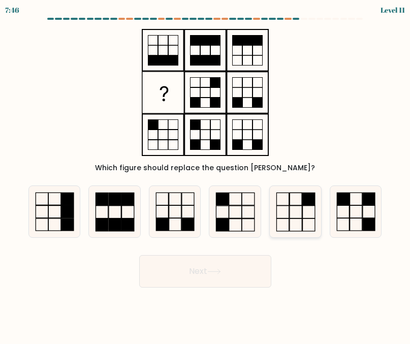
click at [291, 222] on icon at bounding box center [295, 211] width 51 height 51
click at [206, 175] on input "e." at bounding box center [205, 173] width 1 height 3
radio input "true"
click at [234, 257] on button "Next" at bounding box center [205, 271] width 132 height 33
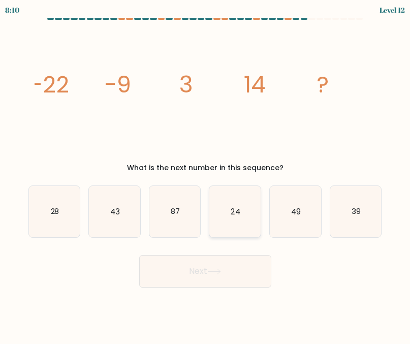
drag, startPoint x: 231, startPoint y: 221, endPoint x: 231, endPoint y: 230, distance: 9.2
click at [231, 221] on icon "24" at bounding box center [235, 211] width 51 height 51
click at [206, 175] on input "d. 24" at bounding box center [205, 173] width 1 height 3
radio input "true"
click at [226, 272] on button "Next" at bounding box center [205, 271] width 132 height 33
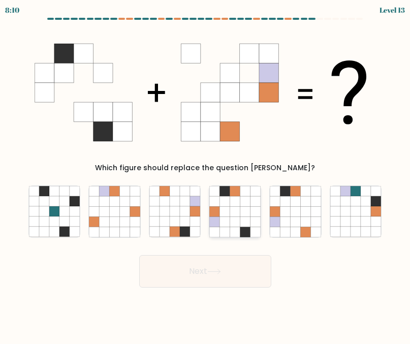
drag, startPoint x: 235, startPoint y: 219, endPoint x: 233, endPoint y: 225, distance: 6.0
click at [235, 219] on icon at bounding box center [235, 222] width 10 height 10
click at [206, 175] on input "d." at bounding box center [205, 173] width 1 height 3
radio input "true"
click at [224, 268] on button "Next" at bounding box center [205, 271] width 132 height 33
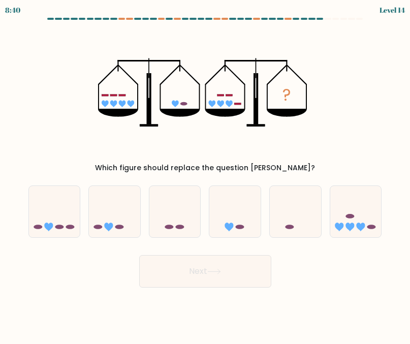
drag, startPoint x: 58, startPoint y: 229, endPoint x: 81, endPoint y: 234, distance: 23.9
click at [58, 229] on icon at bounding box center [54, 212] width 51 height 42
click at [205, 175] on input "a." at bounding box center [205, 173] width 1 height 3
radio input "true"
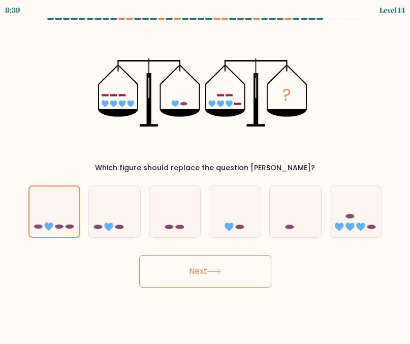
click at [165, 270] on button "Next" at bounding box center [205, 271] width 132 height 33
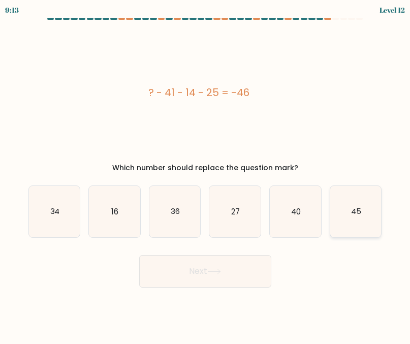
click at [363, 214] on icon "45" at bounding box center [356, 211] width 51 height 51
click at [206, 175] on input "f. 45" at bounding box center [205, 173] width 1 height 3
radio input "true"
click at [230, 272] on button "Next" at bounding box center [205, 271] width 132 height 33
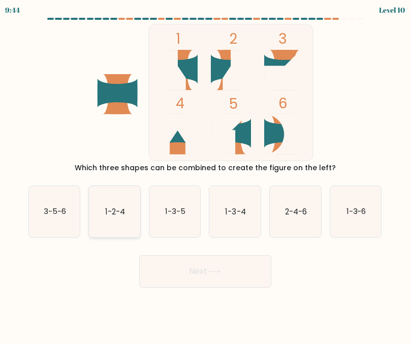
click at [113, 214] on text "1-2-4" at bounding box center [115, 211] width 20 height 11
click at [205, 175] on input "b. 1-2-4" at bounding box center [205, 173] width 1 height 3
radio input "true"
click at [192, 279] on button "Next" at bounding box center [205, 271] width 132 height 33
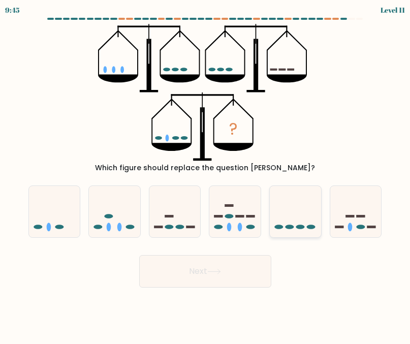
click at [305, 216] on icon at bounding box center [295, 212] width 51 height 42
click at [206, 175] on input "e." at bounding box center [205, 173] width 1 height 3
radio input "true"
click at [233, 272] on button "Next" at bounding box center [205, 271] width 132 height 33
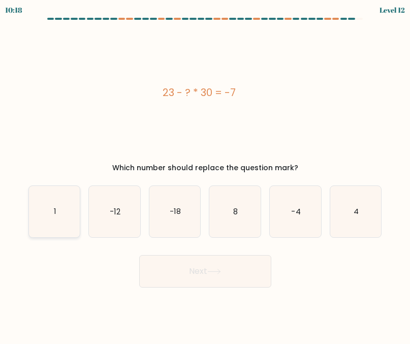
click at [58, 217] on icon "1" at bounding box center [54, 211] width 51 height 51
click at [205, 175] on input "a. 1" at bounding box center [205, 173] width 1 height 3
radio input "true"
click at [174, 267] on button "Next" at bounding box center [205, 271] width 132 height 33
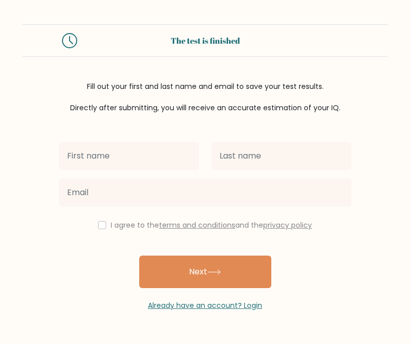
click at [145, 160] on input "text" at bounding box center [129, 156] width 140 height 28
type input "Crystal"
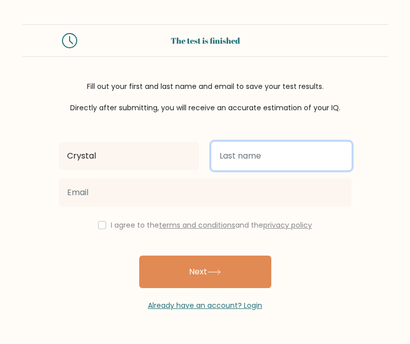
click at [239, 151] on input "text" at bounding box center [282, 156] width 140 height 28
type input "Godoy"
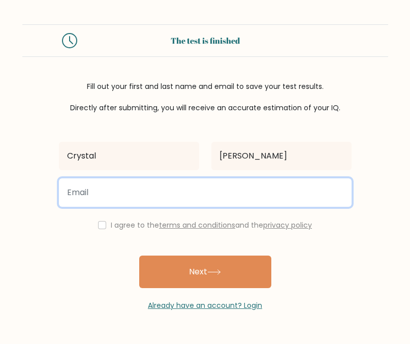
click at [213, 184] on input "email" at bounding box center [205, 193] width 293 height 28
type input "lirae521@gmail.com"
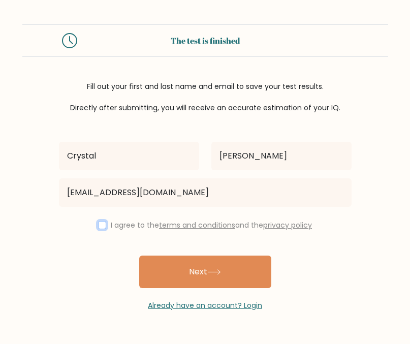
click at [102, 225] on input "checkbox" at bounding box center [102, 225] width 8 height 8
checkbox input "true"
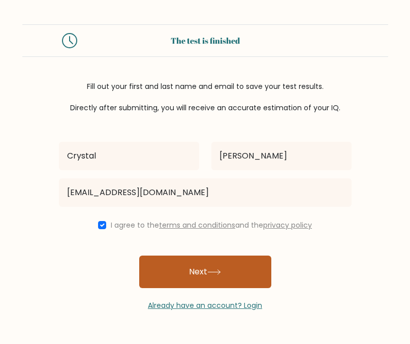
click at [194, 275] on button "Next" at bounding box center [205, 272] width 132 height 33
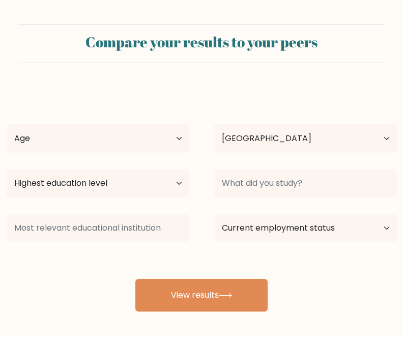
select select "KH"
click at [126, 136] on select "Age Under [DEMOGRAPHIC_DATA] [DEMOGRAPHIC_DATA] [DEMOGRAPHIC_DATA] [DEMOGRAPHIC…" at bounding box center [97, 138] width 183 height 28
select select "25_34"
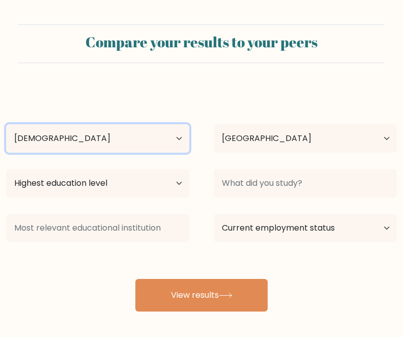
click at [6, 124] on select "Age Under [DEMOGRAPHIC_DATA] [DEMOGRAPHIC_DATA] [DEMOGRAPHIC_DATA] [DEMOGRAPHIC…" at bounding box center [97, 138] width 183 height 28
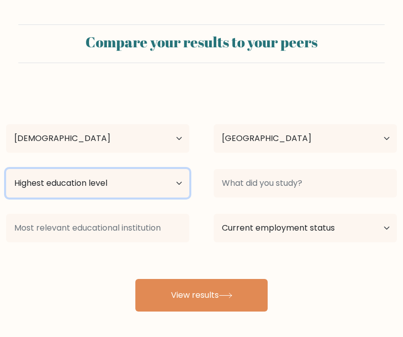
click at [152, 185] on select "Highest education level No schooling Primary Lower Secondary Upper Secondary Oc…" at bounding box center [97, 183] width 183 height 28
click at [72, 180] on select "Highest education level No schooling Primary Lower Secondary Upper Secondary Oc…" at bounding box center [97, 183] width 183 height 28
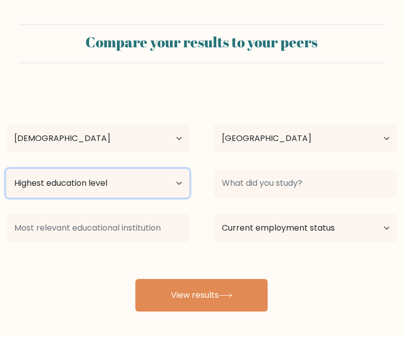
click at [102, 176] on select "Highest education level No schooling Primary Lower Secondary Upper Secondary Oc…" at bounding box center [97, 183] width 183 height 28
select select "upper_secondary"
click at [6, 169] on select "Highest education level No schooling Primary Lower Secondary Upper Secondary Oc…" at bounding box center [97, 183] width 183 height 28
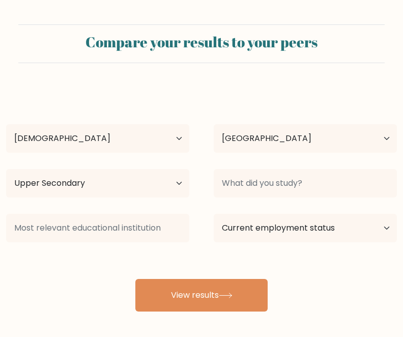
click at [297, 202] on div "Crystal Godoy Age Under 18 years old 18-24 years old 25-34 years old 35-44 year…" at bounding box center [201, 199] width 403 height 224
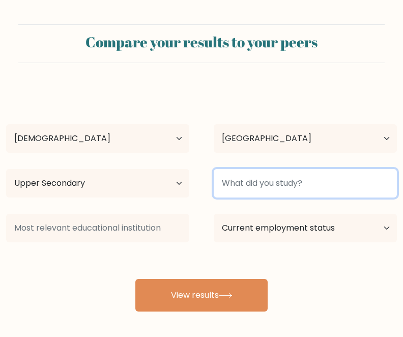
click at [303, 183] on input at bounding box center [305, 183] width 183 height 28
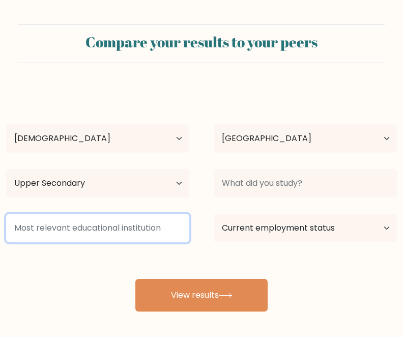
click at [98, 231] on input at bounding box center [97, 228] width 183 height 28
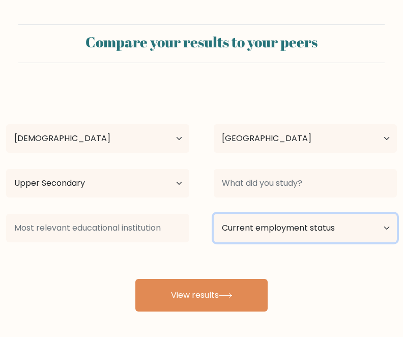
click at [292, 233] on select "Current employment status Employed Student Retired Other / prefer not to answer" at bounding box center [305, 228] width 183 height 28
select select "employed"
click at [214, 214] on select "Current employment status Employed Student Retired Other / prefer not to answer" at bounding box center [305, 228] width 183 height 28
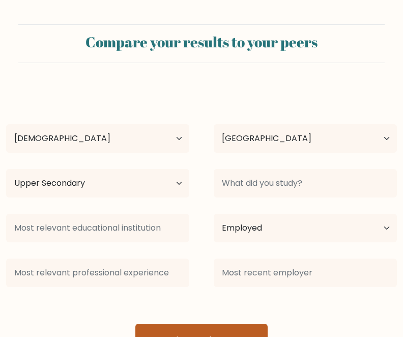
click at [224, 290] on div at bounding box center [304, 272] width 207 height 37
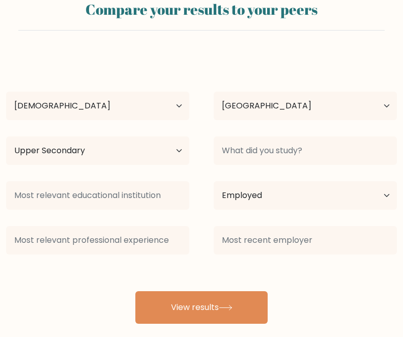
scroll to position [49, 0]
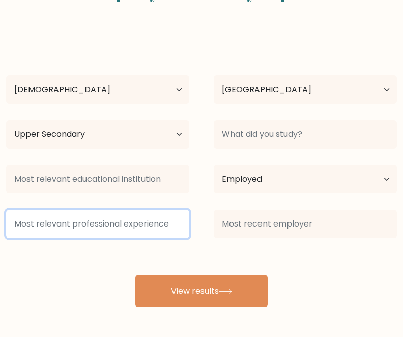
click at [108, 221] on input at bounding box center [97, 224] width 183 height 28
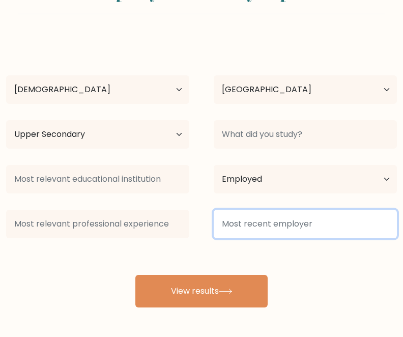
click at [304, 229] on input at bounding box center [305, 224] width 183 height 28
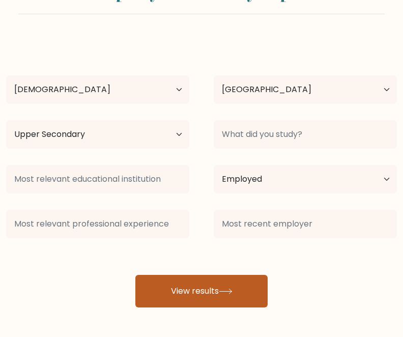
click at [215, 287] on button "View results" at bounding box center [201, 291] width 132 height 33
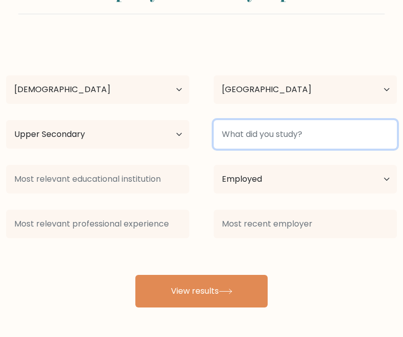
click at [280, 135] on input at bounding box center [305, 134] width 183 height 28
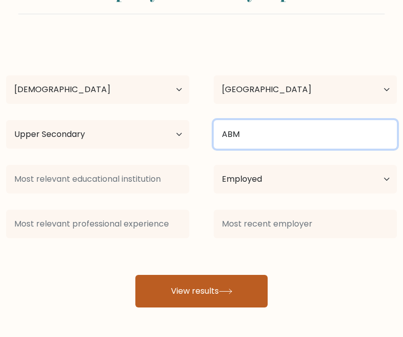
type input "ABM"
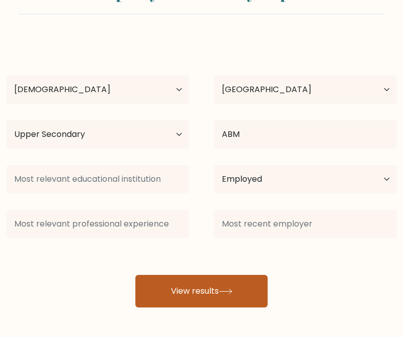
click at [193, 306] on button "View results" at bounding box center [201, 291] width 132 height 33
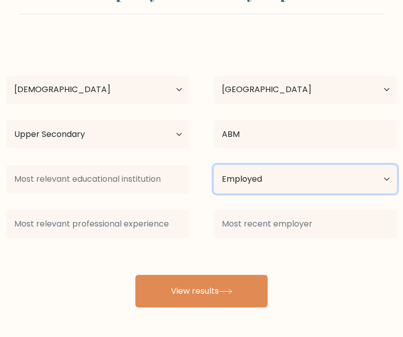
click at [309, 184] on select "Current employment status Employed Student Retired Other / prefer not to answer" at bounding box center [305, 179] width 183 height 28
select select "student"
click at [214, 165] on select "Current employment status Employed Student Retired Other / prefer not to answer" at bounding box center [305, 179] width 183 height 28
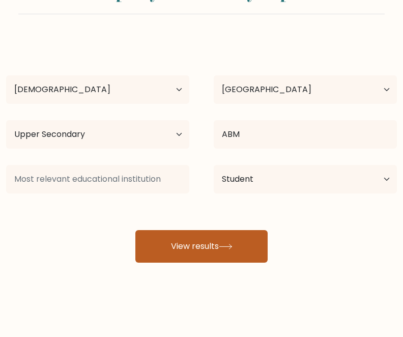
click at [236, 237] on button "View results" at bounding box center [201, 246] width 132 height 33
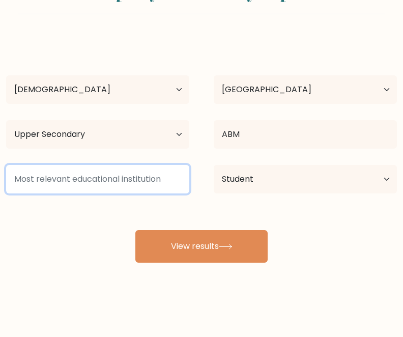
click at [88, 176] on input at bounding box center [97, 179] width 183 height 28
click at [68, 190] on input at bounding box center [97, 179] width 183 height 28
click at [97, 180] on input at bounding box center [97, 179] width 183 height 28
type input "a"
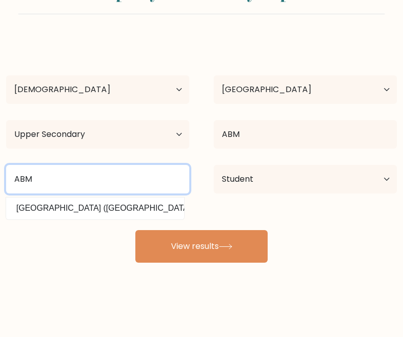
click at [78, 180] on input "ABM" at bounding box center [97, 179] width 183 height 28
type input "A"
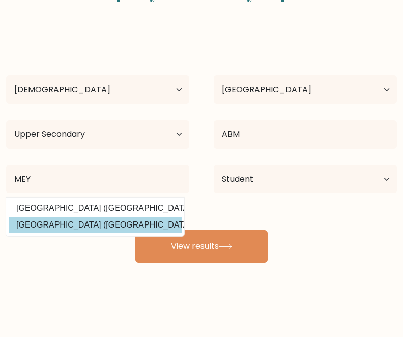
click at [87, 228] on option "Meycauayan College (Philippines)" at bounding box center [95, 225] width 173 height 16
type input "[GEOGRAPHIC_DATA]"
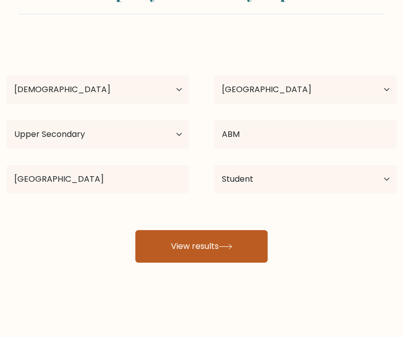
click at [191, 247] on button "View results" at bounding box center [201, 246] width 132 height 33
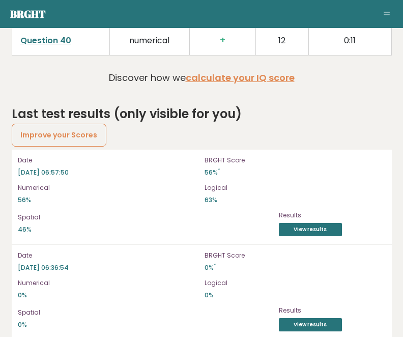
scroll to position [2916, 0]
